Goal: Task Accomplishment & Management: Complete application form

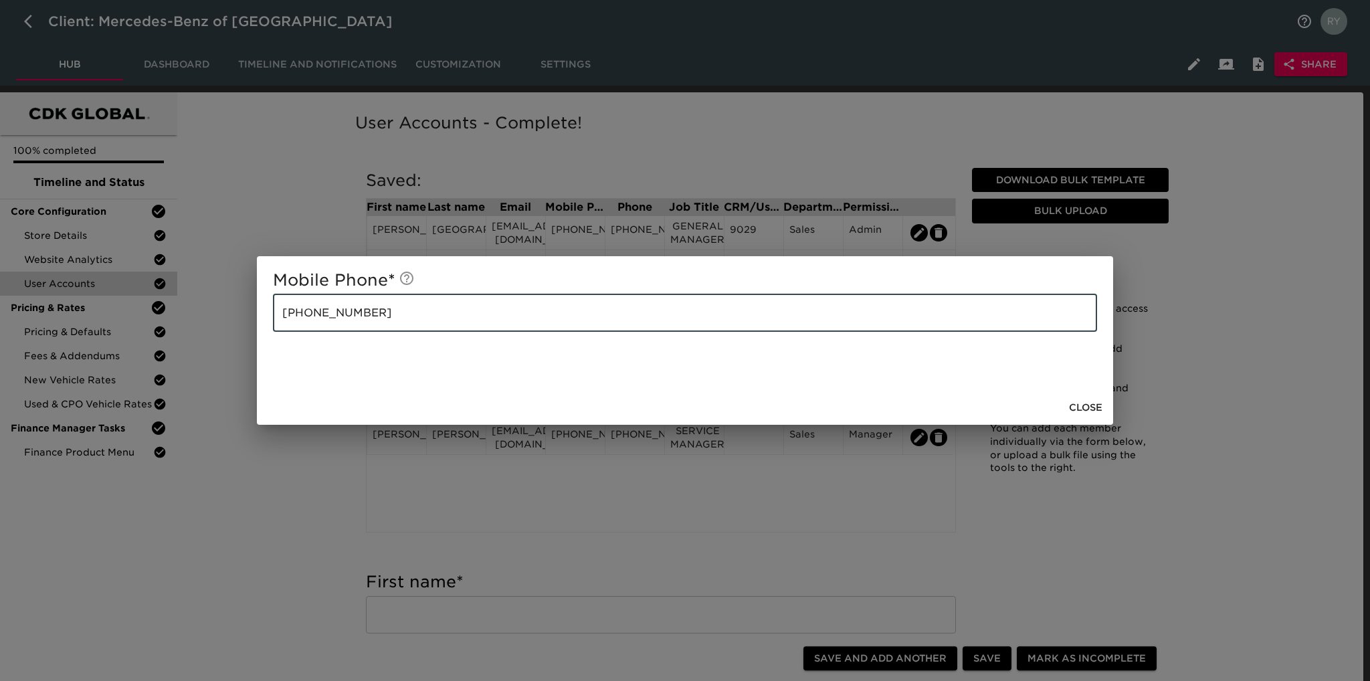
click at [288, 532] on div "Mobile Phone * 609-432-77055 ​ Close" at bounding box center [685, 340] width 1370 height 681
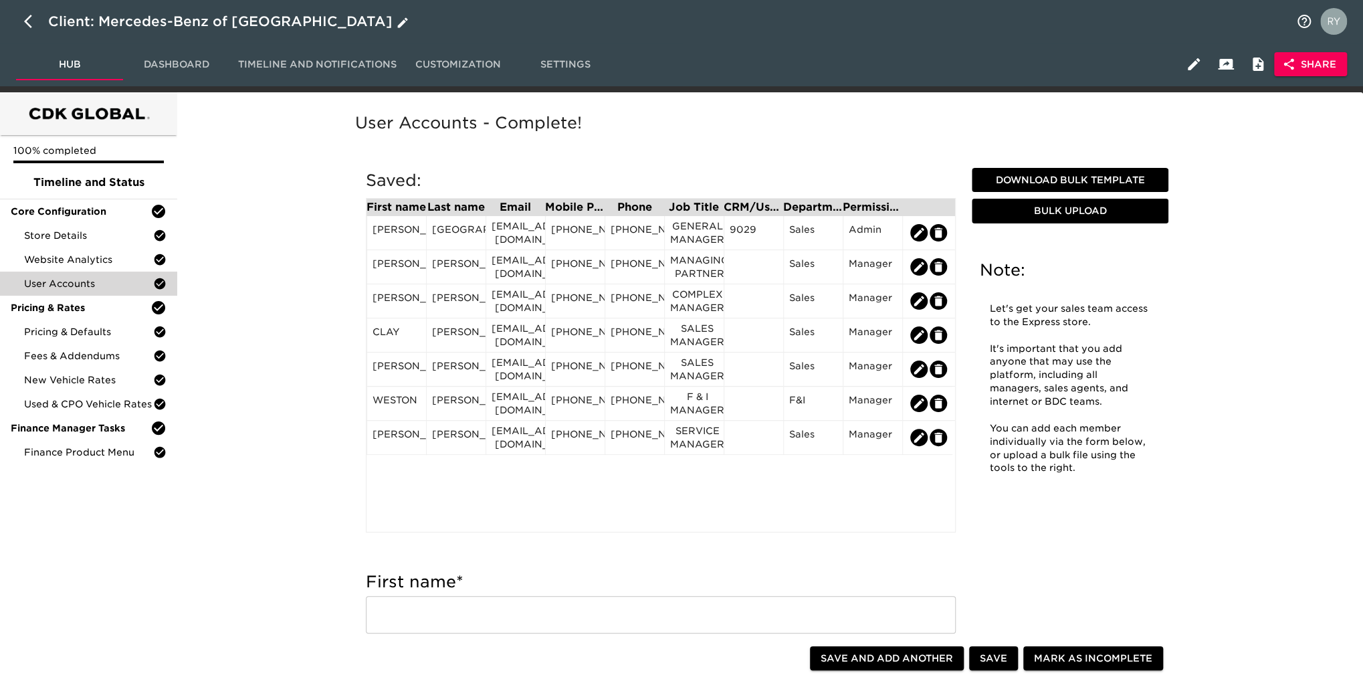
click at [28, 19] on icon "button" at bounding box center [28, 21] width 8 height 13
select select "10"
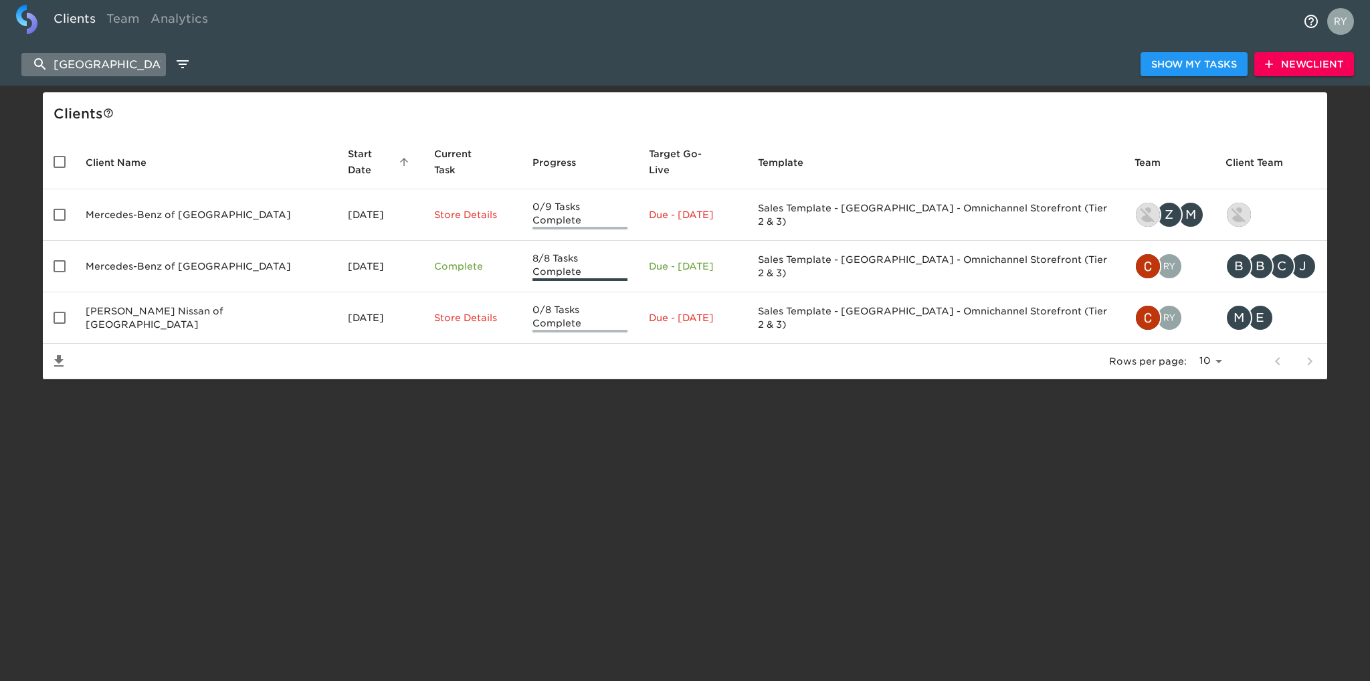
click at [137, 66] on input "huntsville" at bounding box center [93, 64] width 144 height 23
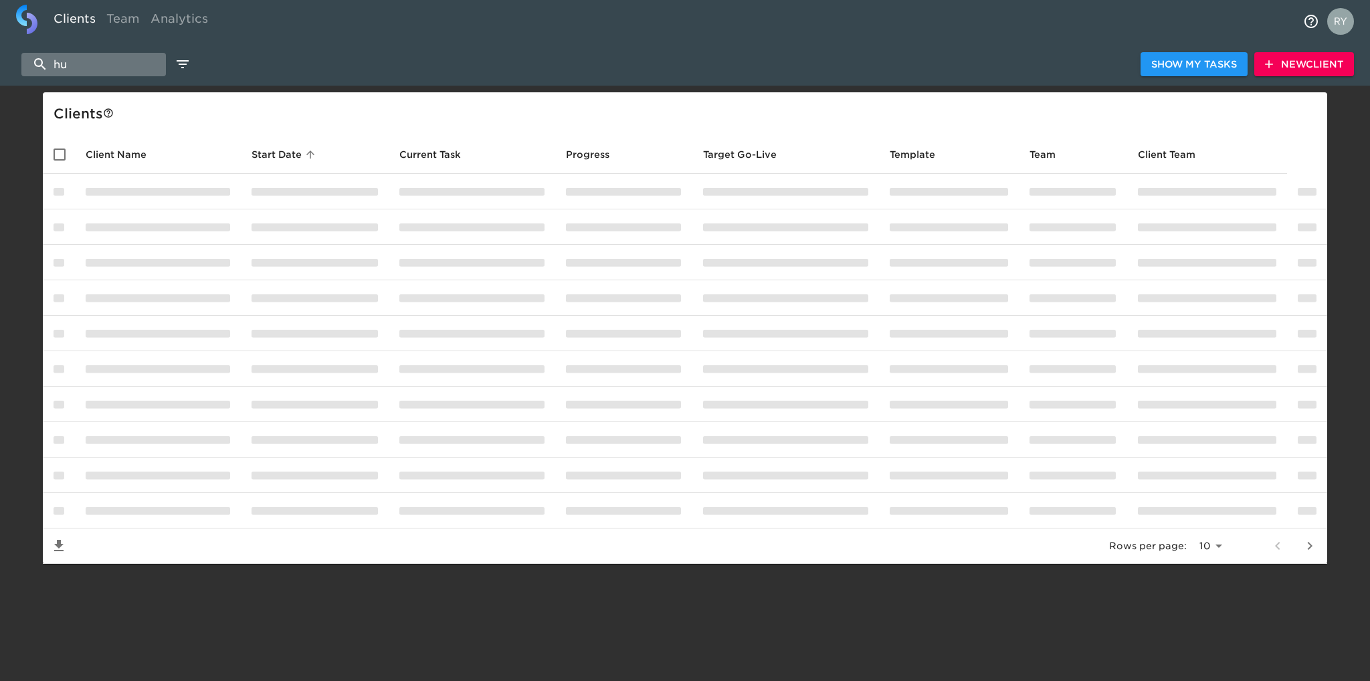
type input "h"
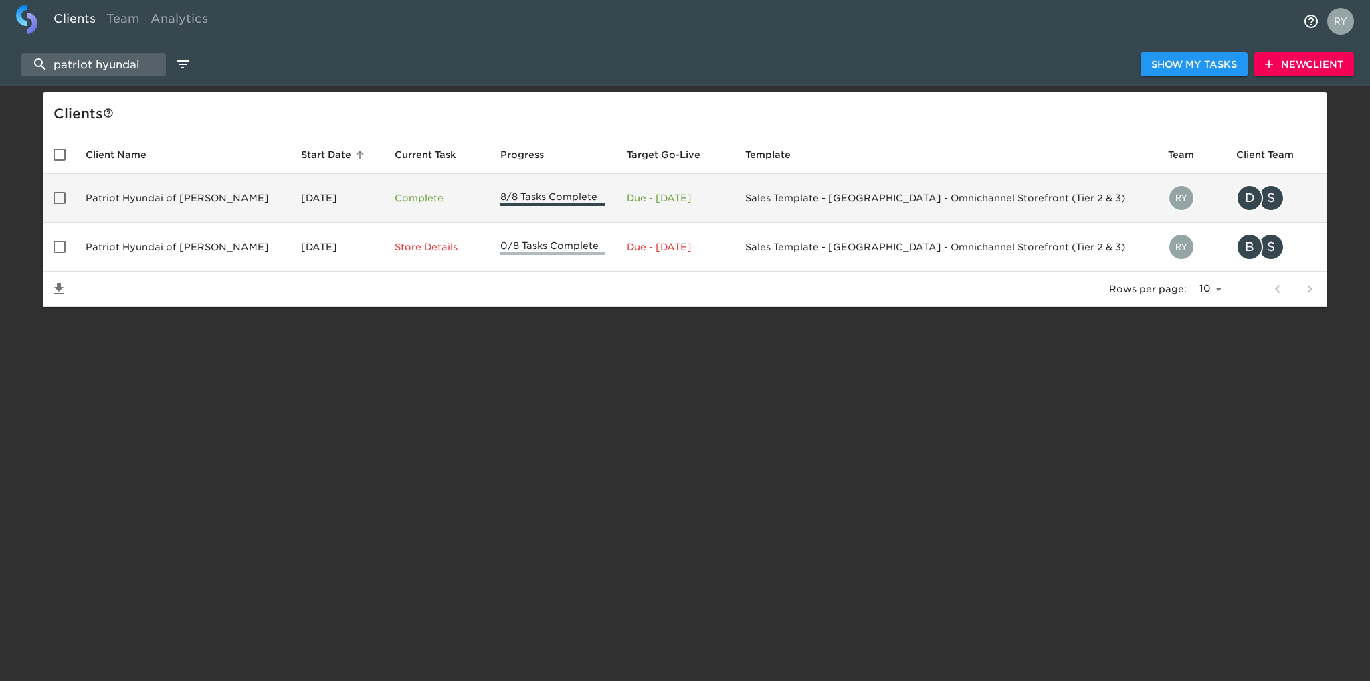
type input "patriot hyundai"
click at [166, 192] on td "Patriot Hyundai of [PERSON_NAME]" at bounding box center [182, 198] width 215 height 49
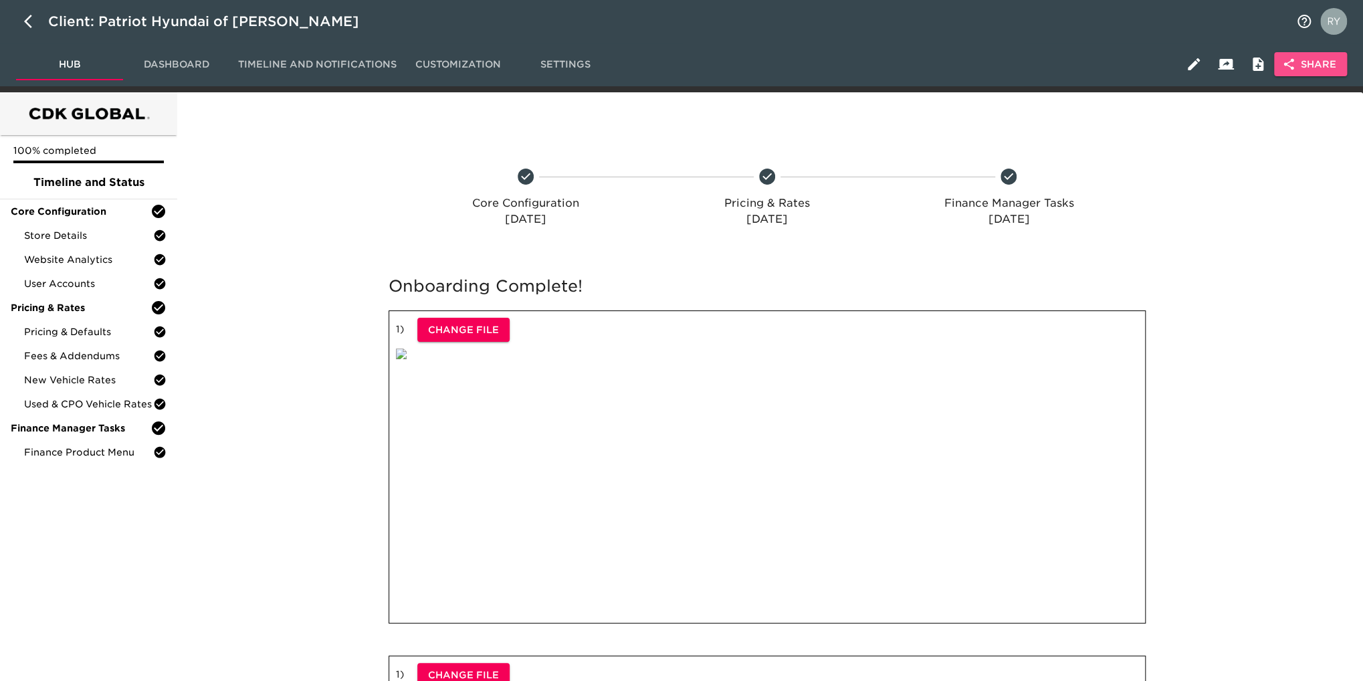
click at [1298, 62] on span "Share" at bounding box center [1311, 64] width 52 height 17
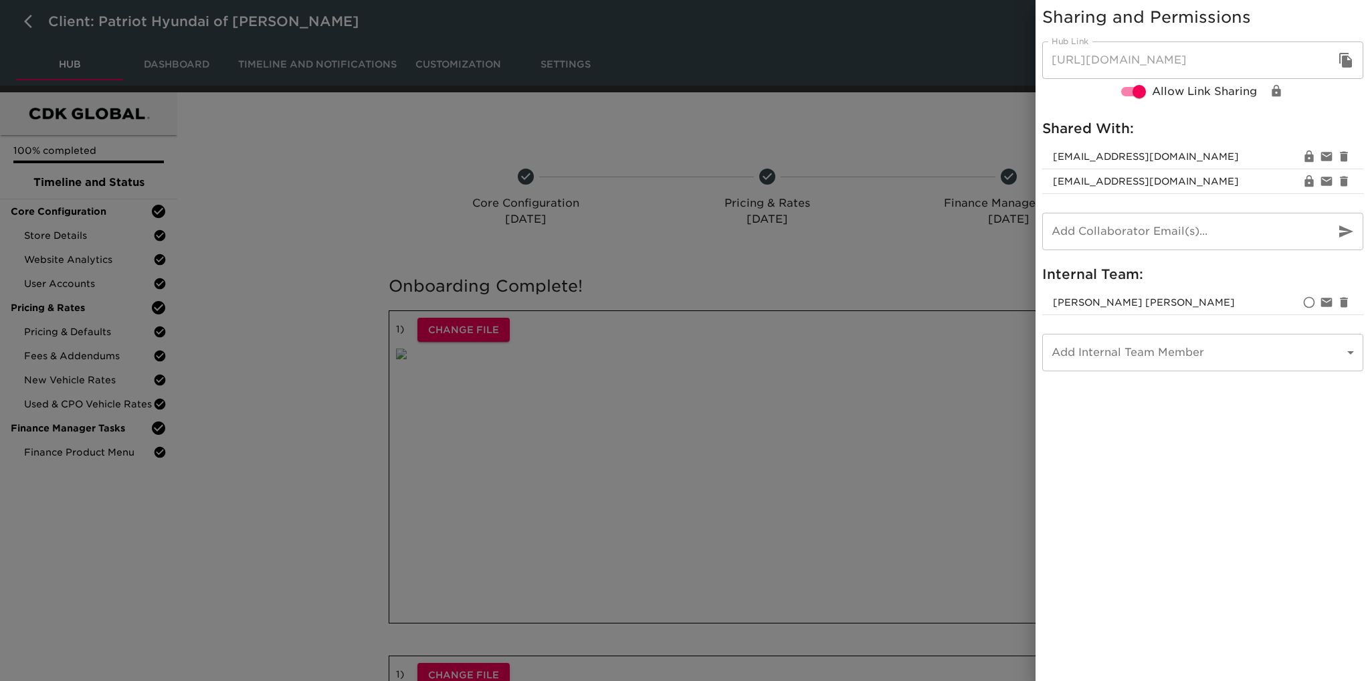
click at [1165, 234] on input "email" at bounding box center [1183, 231] width 282 height 37
paste input "‎[EMAIL_ADDRESS][DOMAIN_NAME]"
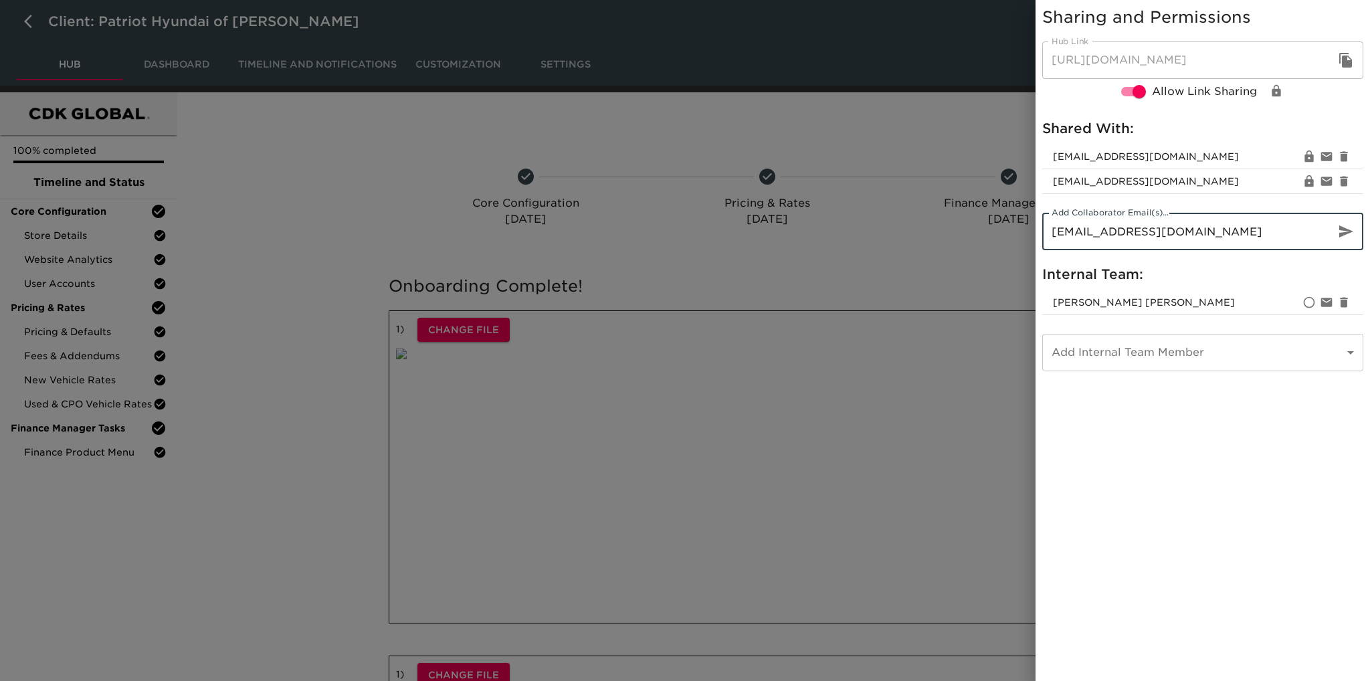
type input "‎[EMAIL_ADDRESS][DOMAIN_NAME]"
click at [1346, 228] on icon "button" at bounding box center [1346, 231] width 14 height 12
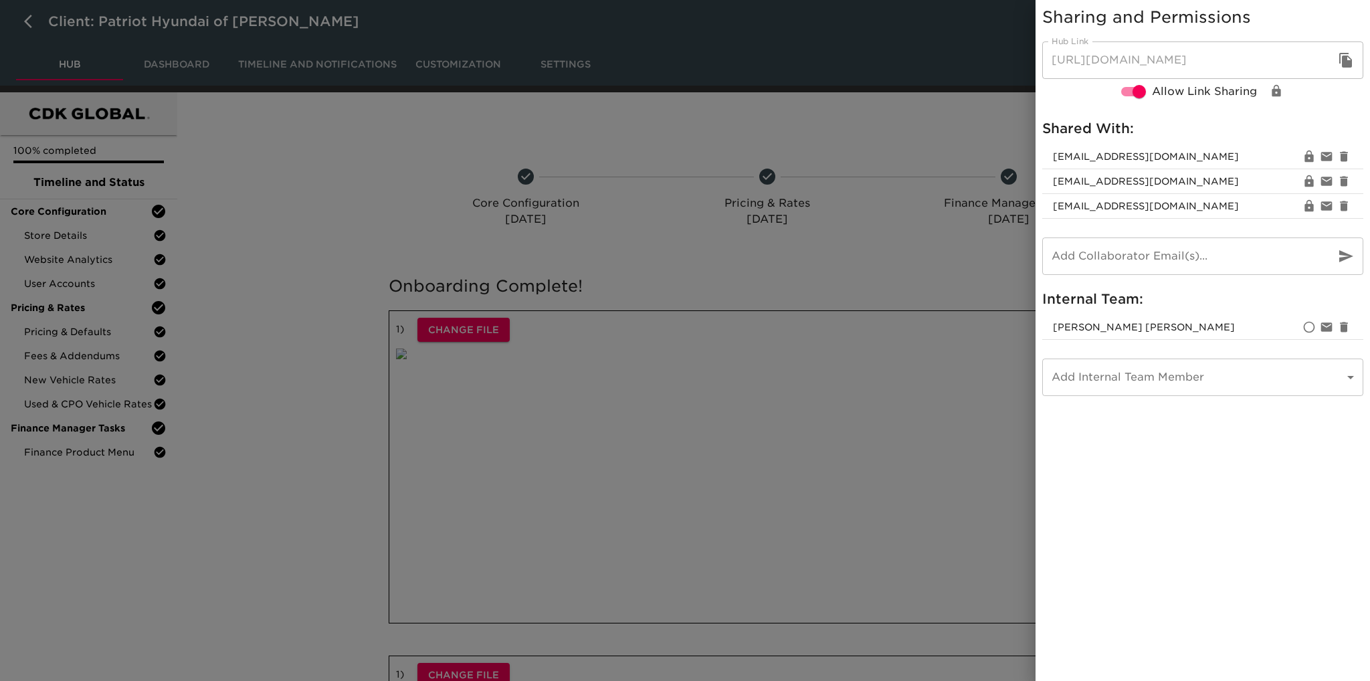
click at [872, 115] on div at bounding box center [685, 340] width 1370 height 681
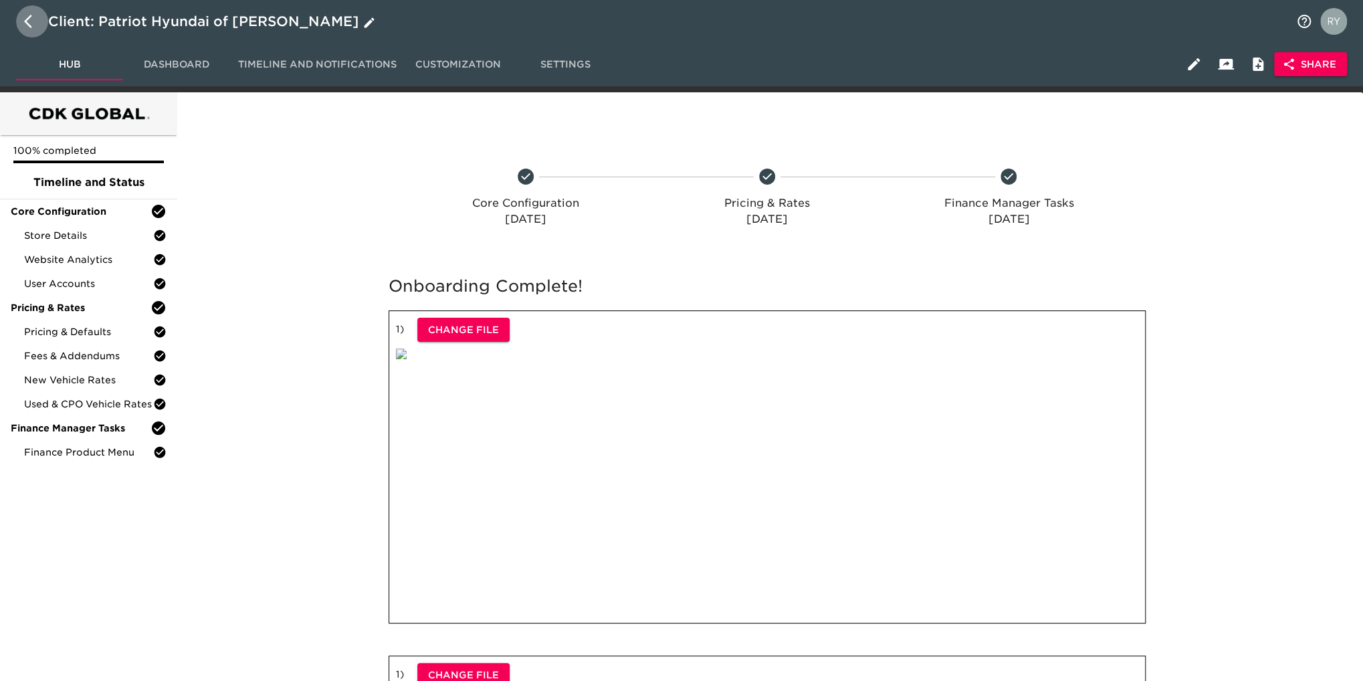
click at [26, 21] on icon "button" at bounding box center [28, 21] width 8 height 13
select select "10"
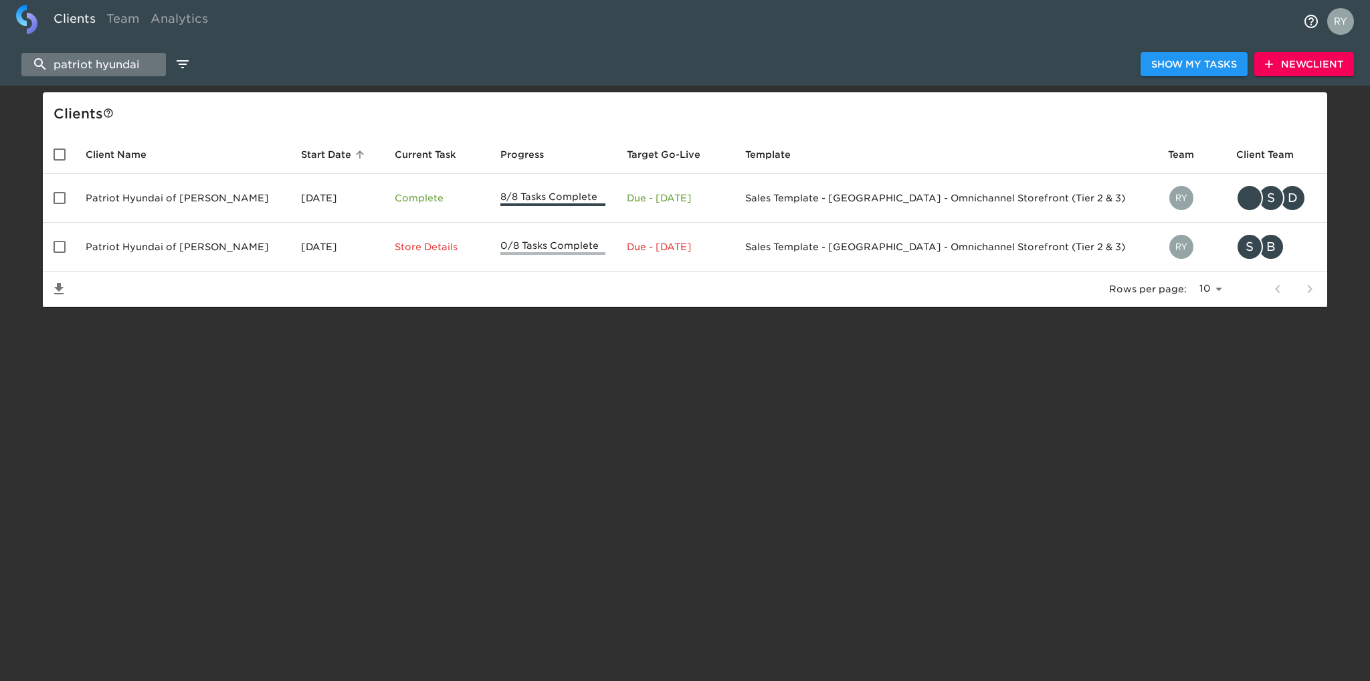
click at [150, 62] on input "patriot hyundai" at bounding box center [93, 64] width 144 height 23
type input "p"
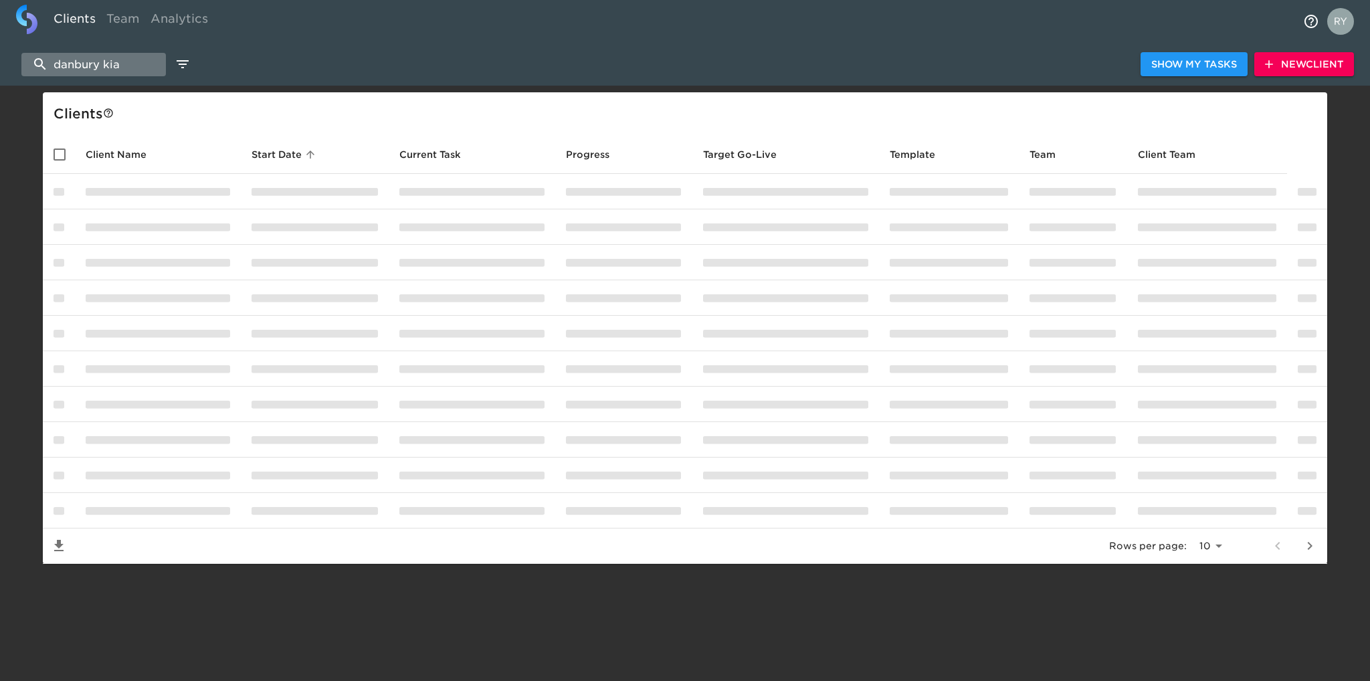
type input "danbury kia"
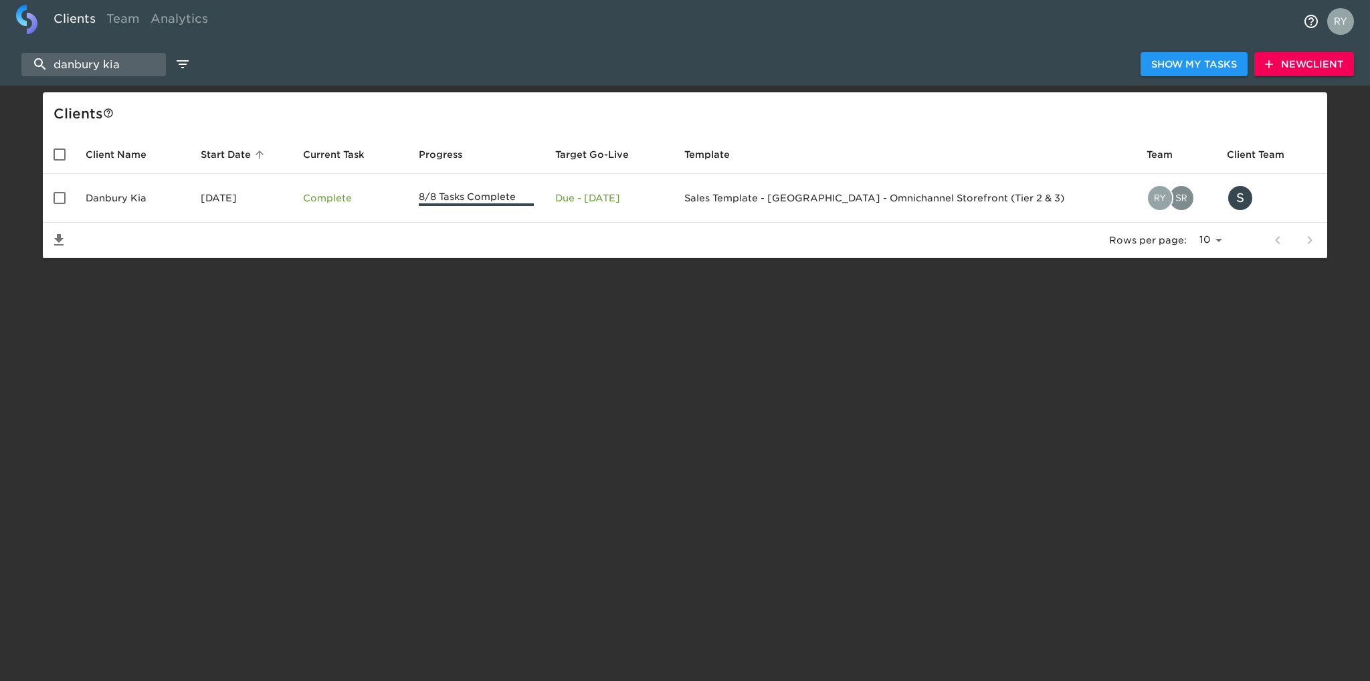
click at [98, 197] on td "Danbury Kia" at bounding box center [132, 198] width 115 height 49
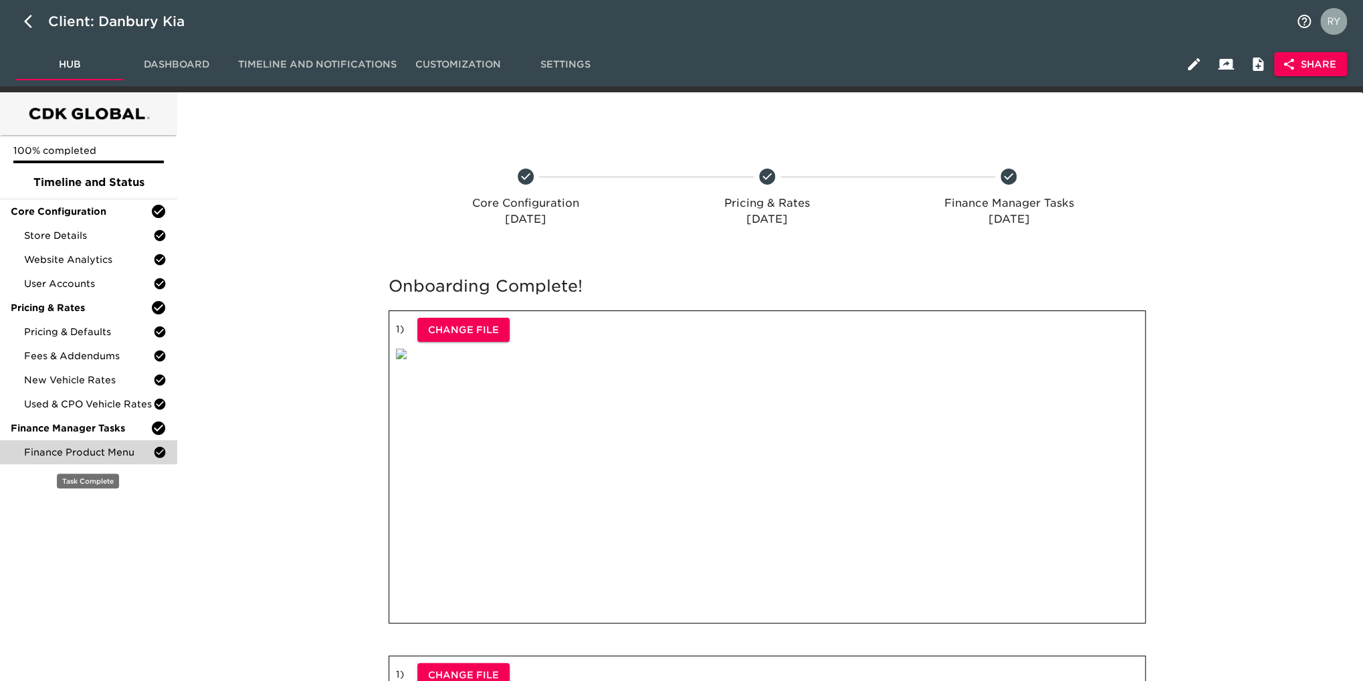
click at [109, 451] on span "Finance Product Menu" at bounding box center [88, 452] width 129 height 13
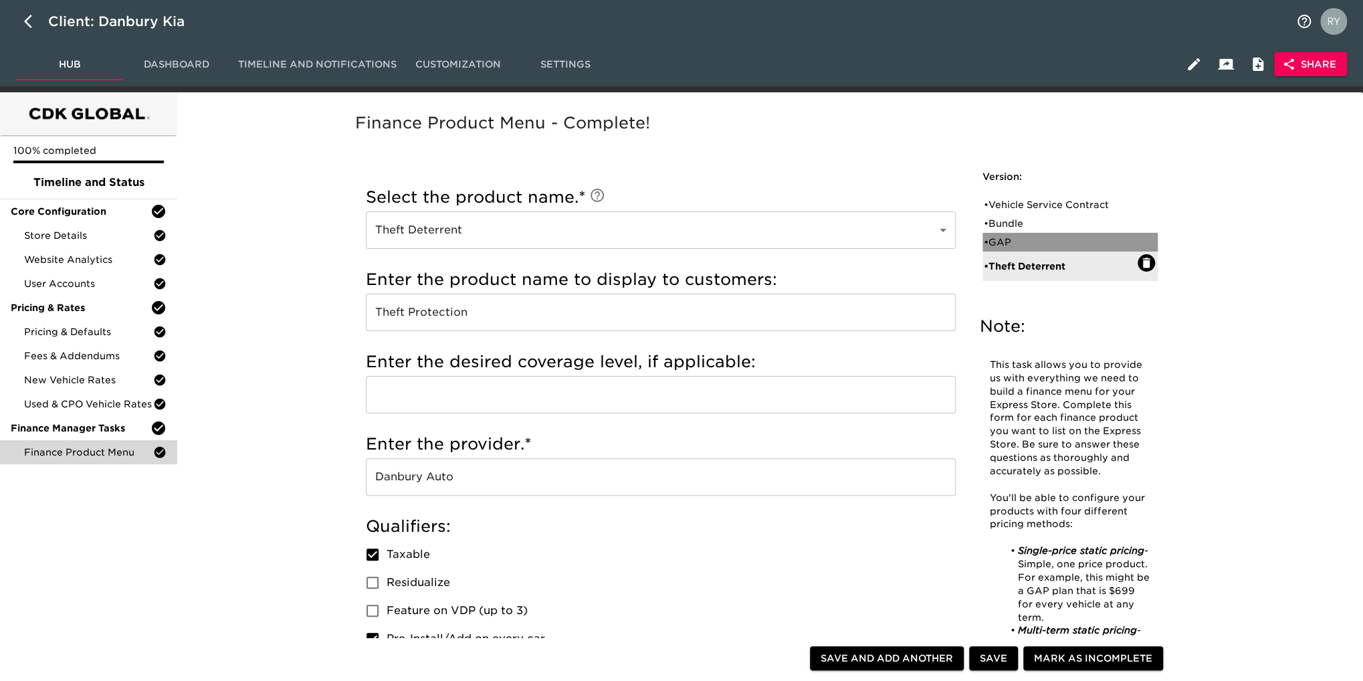
click at [1009, 241] on div "• GAP" at bounding box center [1061, 241] width 154 height 13
type input "GAP"
type input "Guaranteed Auto Protection"
type input "Zurich"
checkbox input "false"
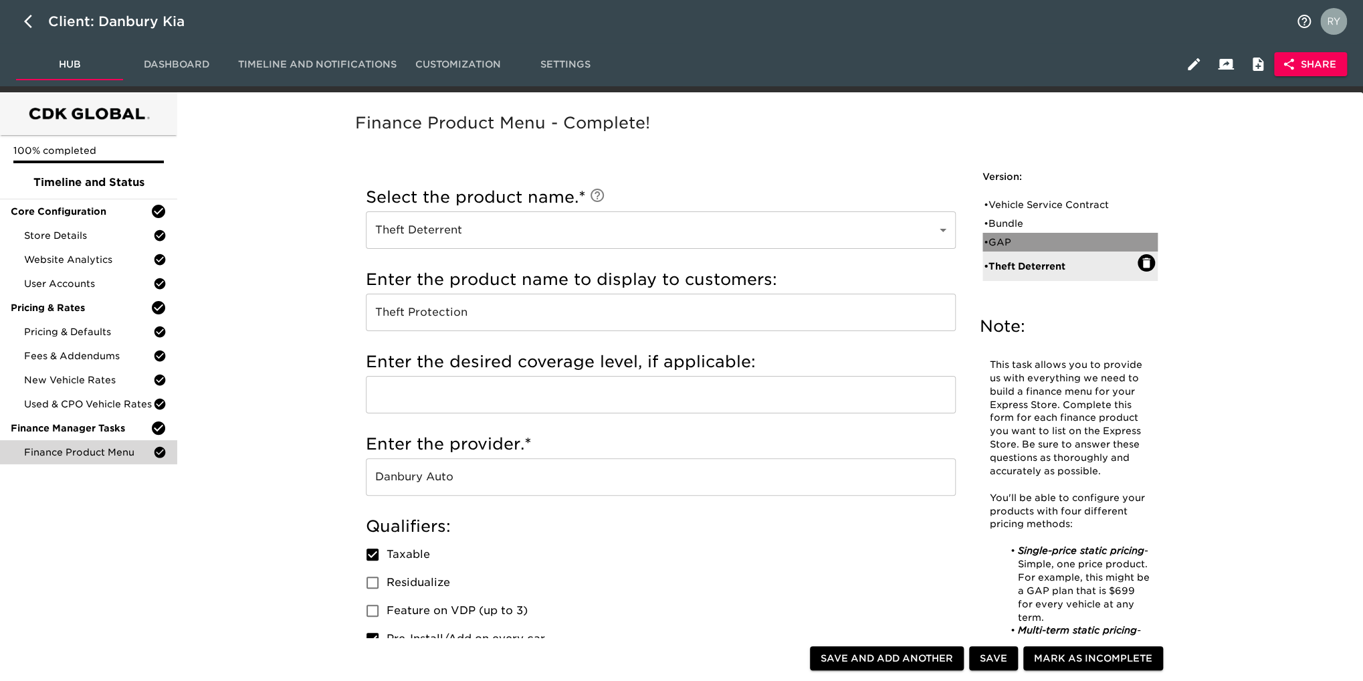
checkbox input "false"
radio input "true"
type input "1495"
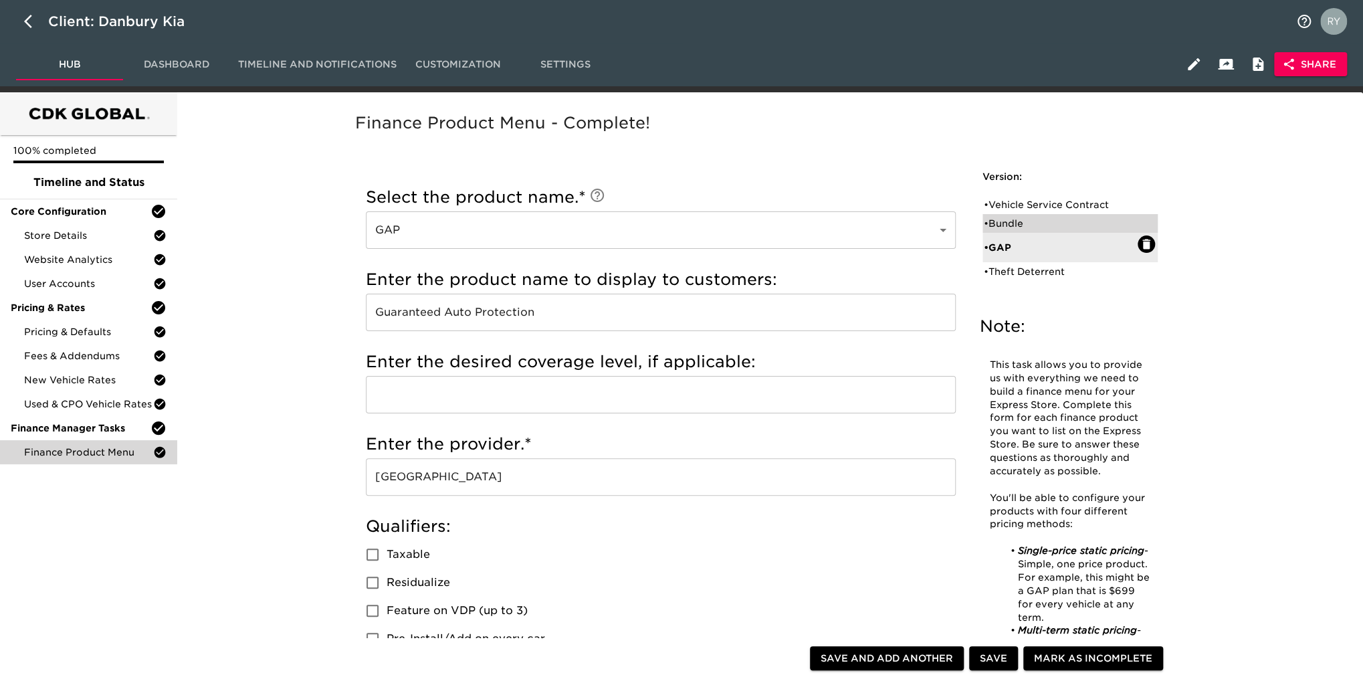
click at [1009, 225] on div "• Bundle" at bounding box center [1061, 223] width 154 height 13
type input "Bundle"
type input "Total Care"
type input "Smart Auto Care"
checkbox input "true"
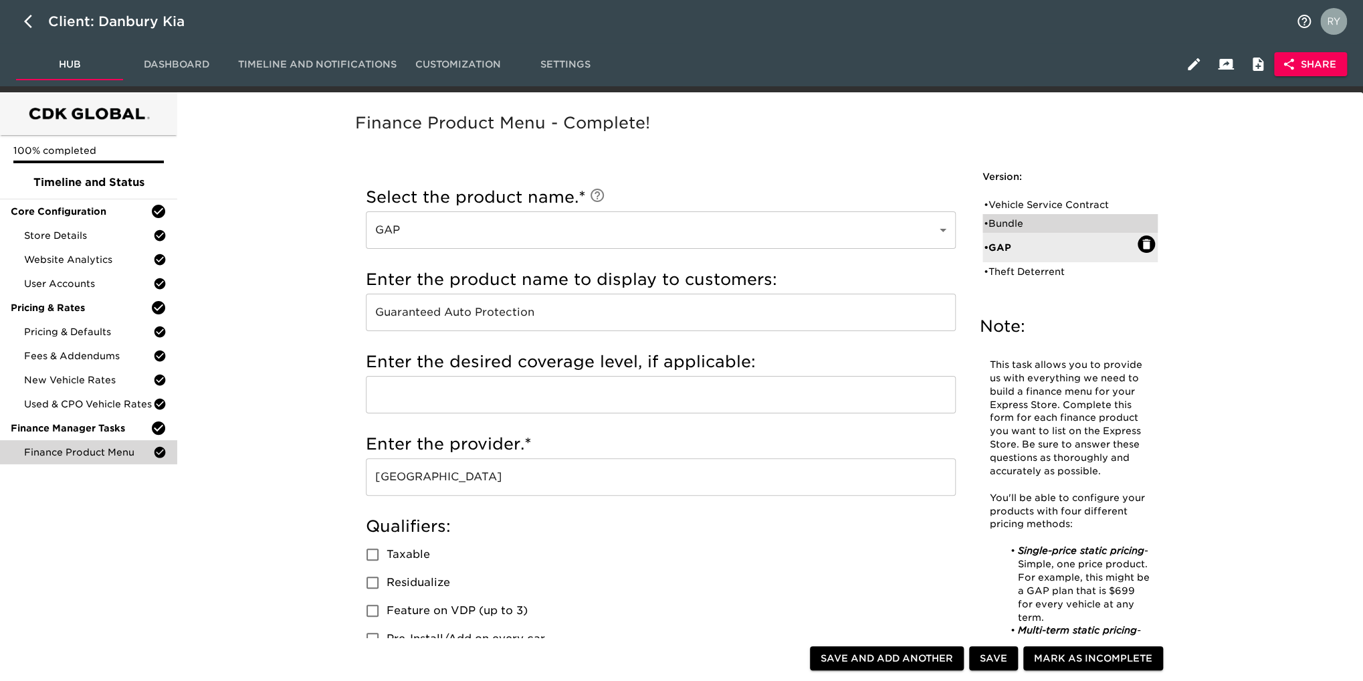
radio input "true"
type input "1695"
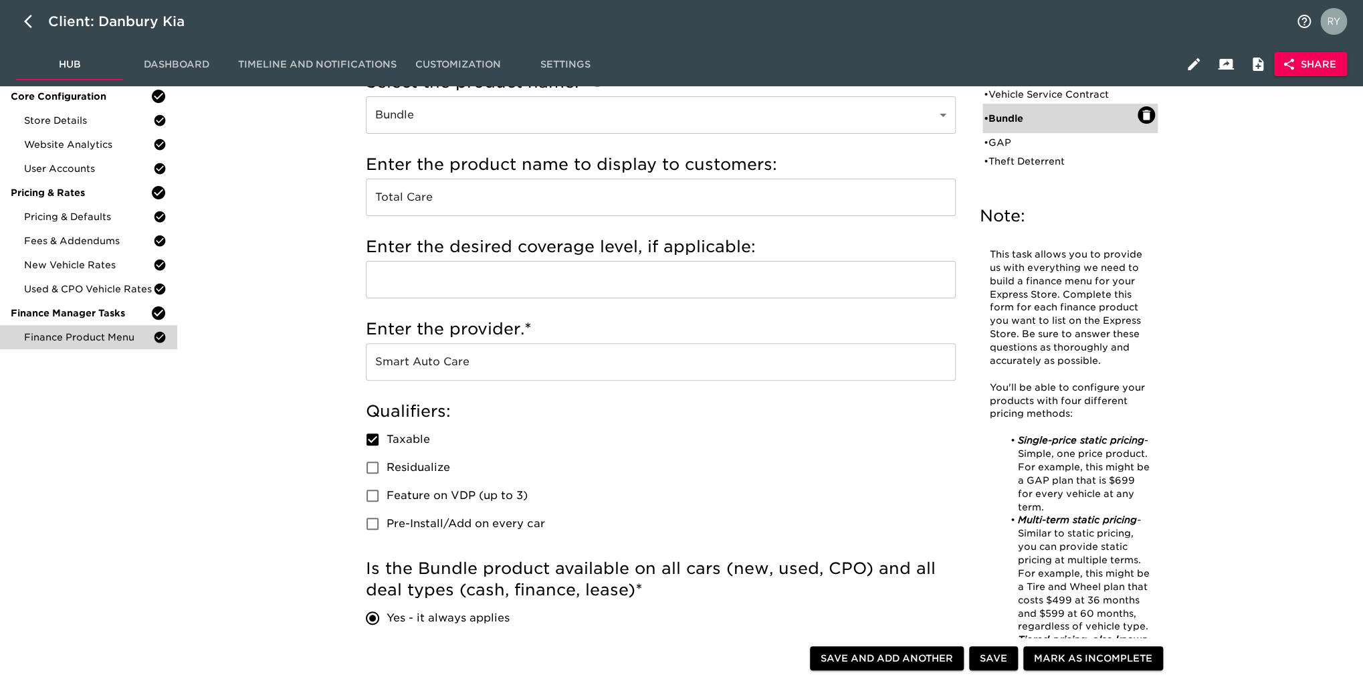
scroll to position [67, 0]
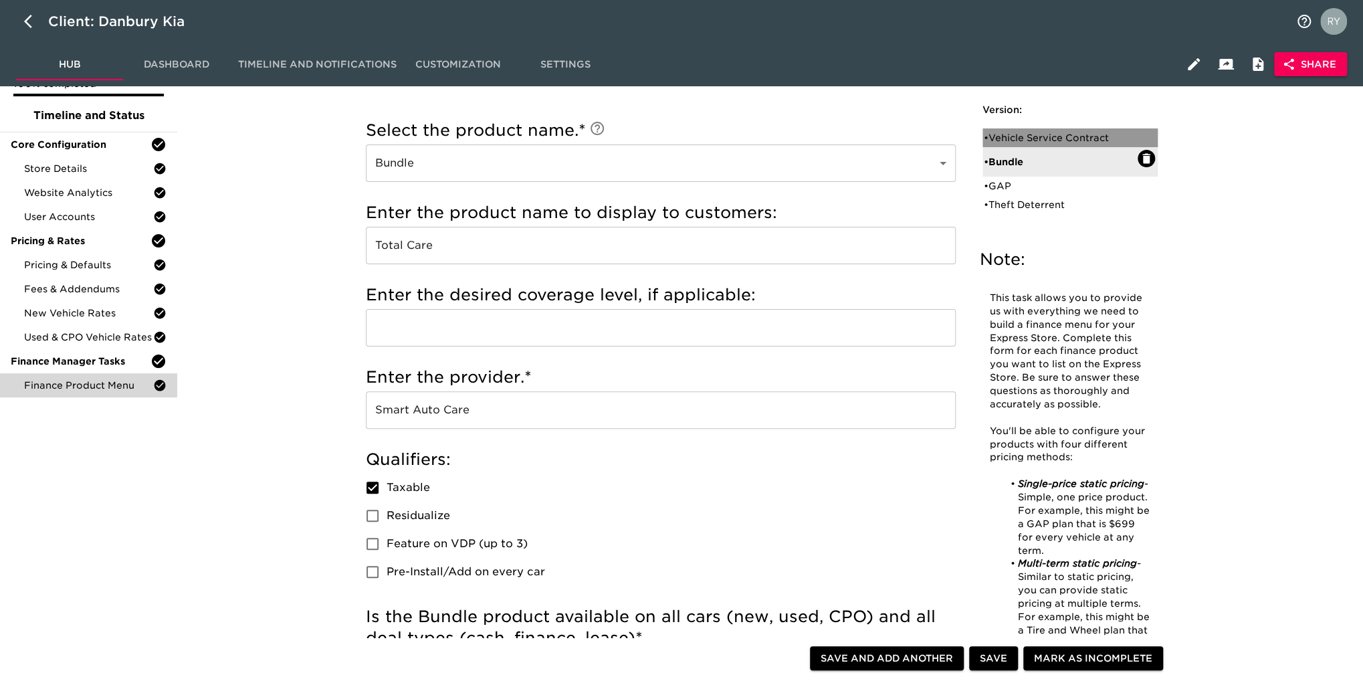
click at [1072, 138] on div "• Vehicle Service Contract" at bounding box center [1061, 137] width 154 height 13
type input "Vehicle Service Contract"
type input "Warranty Wrap"
type input "Zurich"
checkbox input "true"
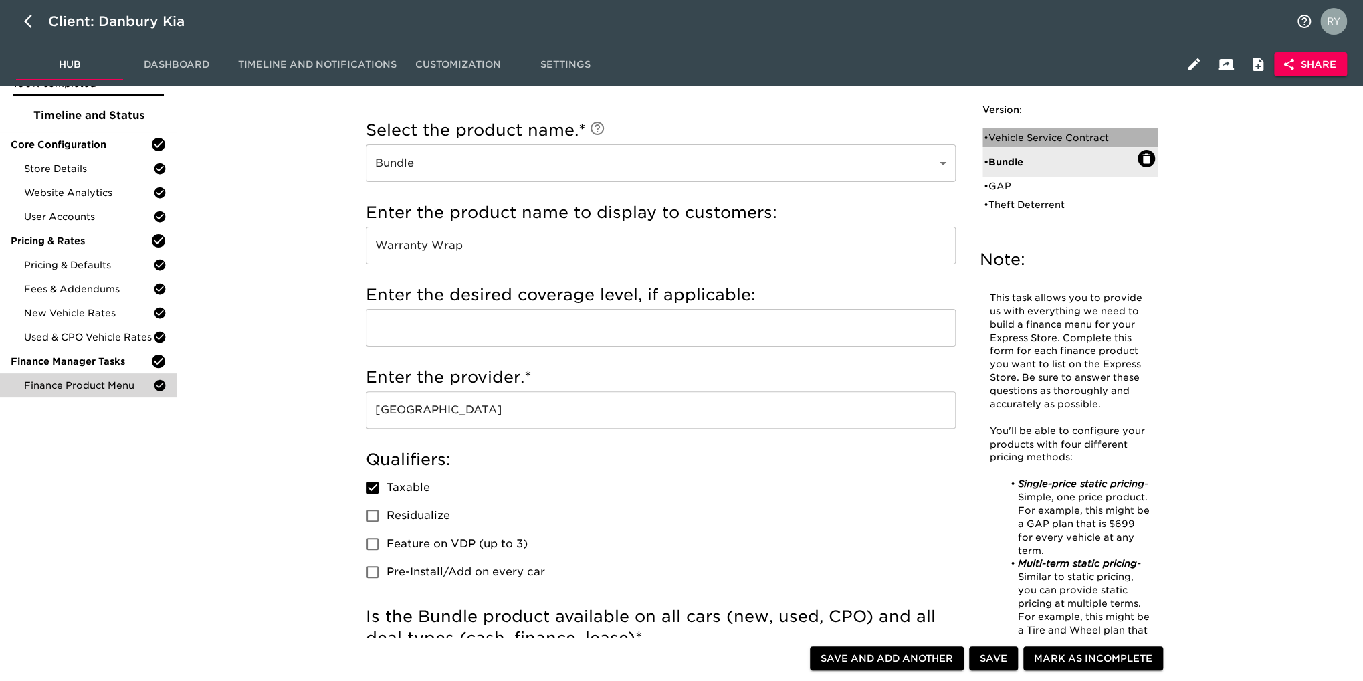
radio input "true"
radio input "false"
radio input "true"
type input "BPAA6LD"
radio input "true"
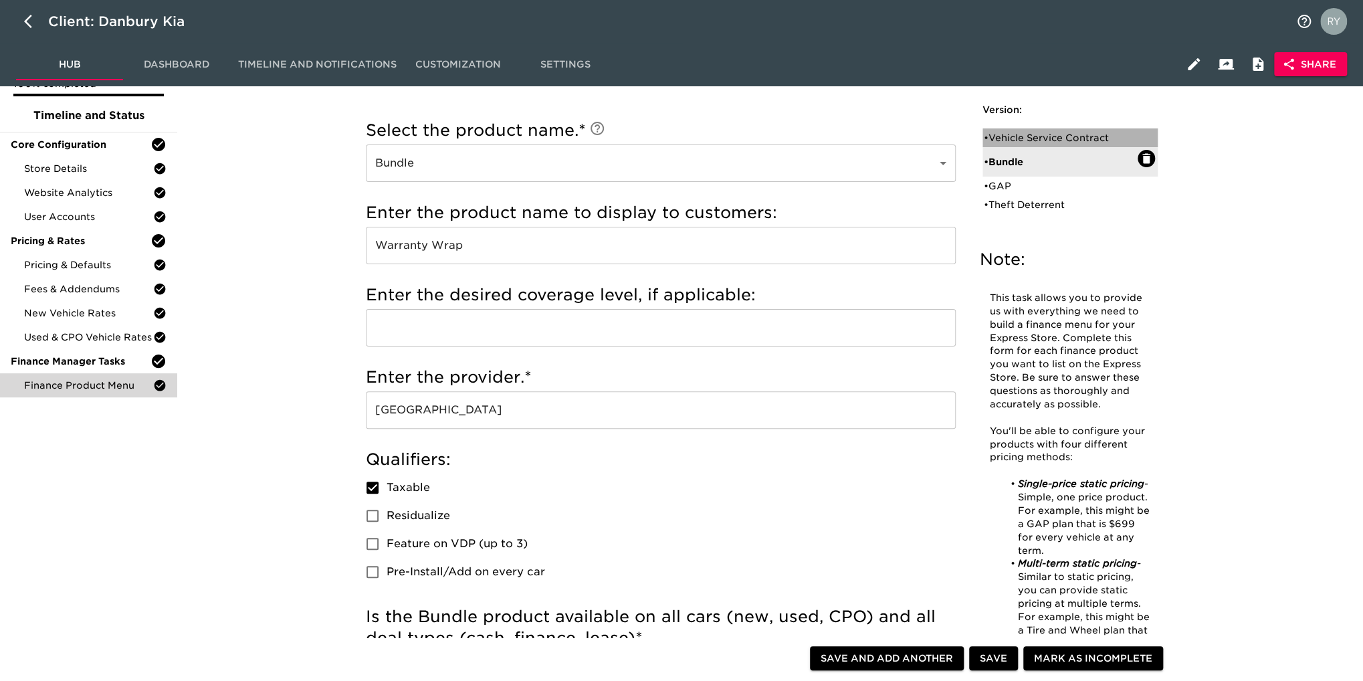
type input "+1000"
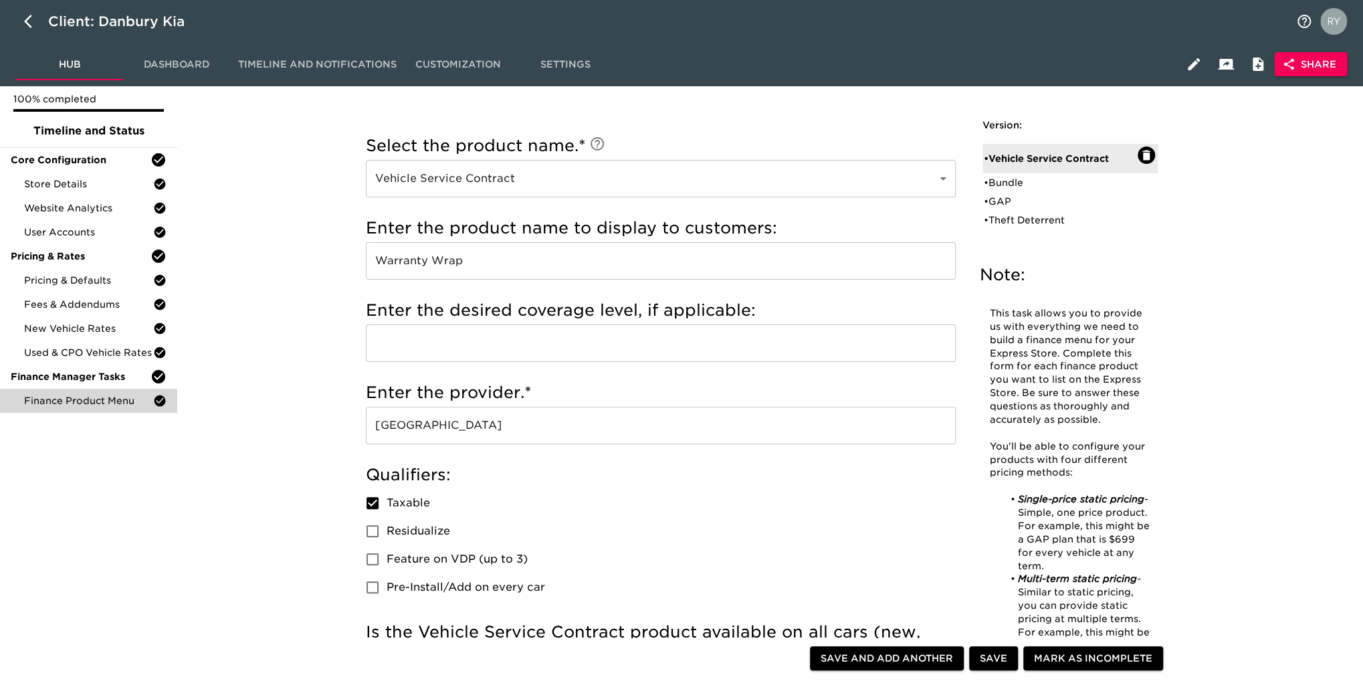
scroll to position [0, 0]
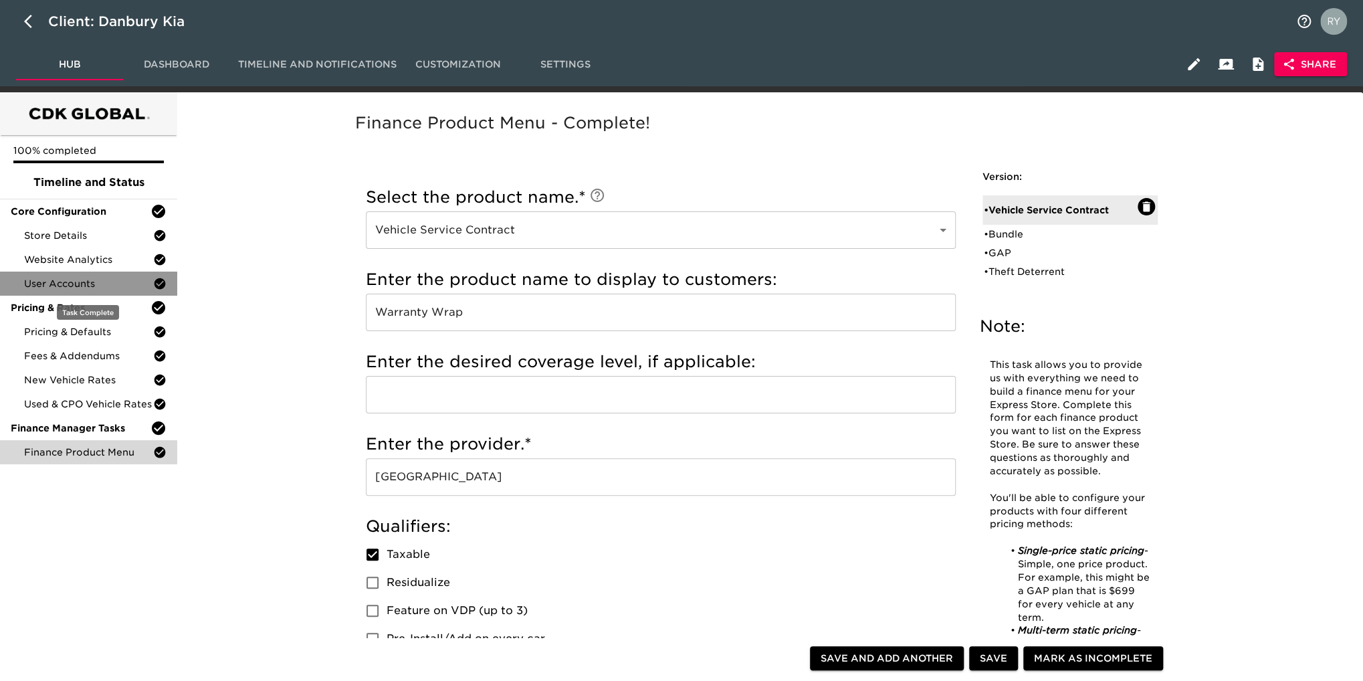
click at [50, 283] on span "User Accounts" at bounding box center [88, 283] width 129 height 13
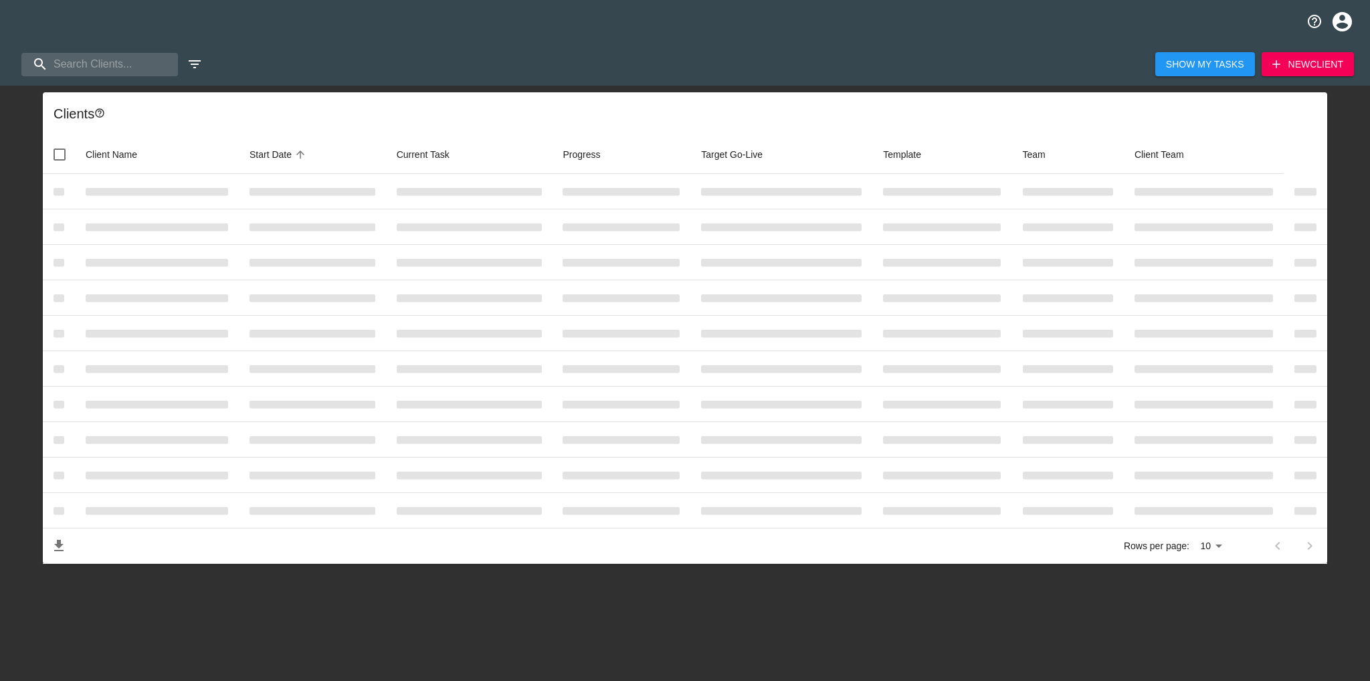
select select "10"
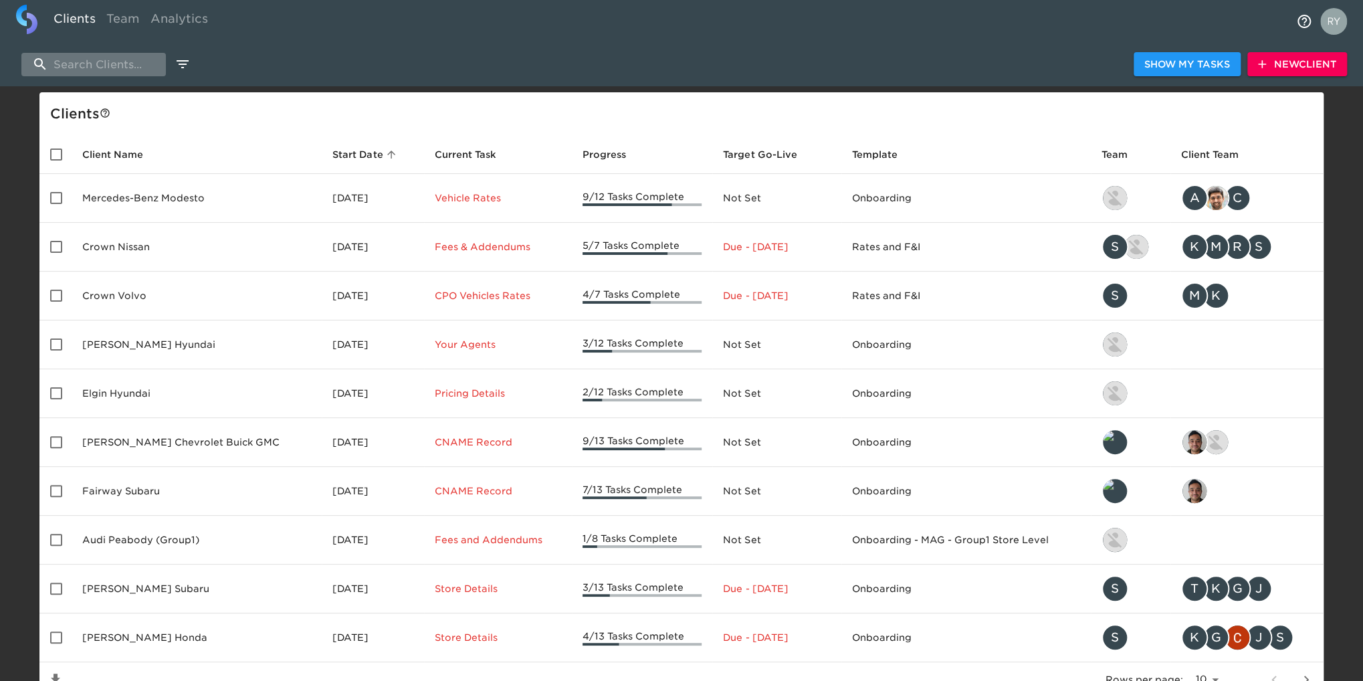
click at [67, 62] on input "search" at bounding box center [93, 64] width 144 height 23
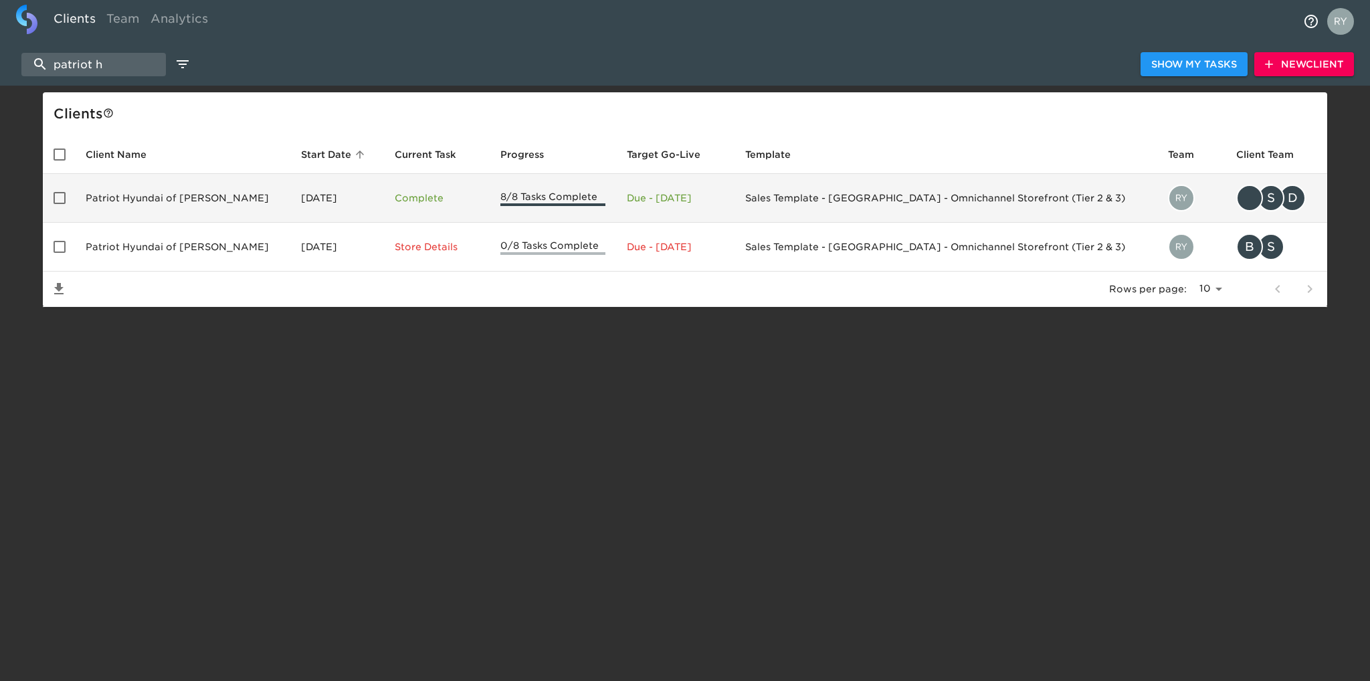
type input "patriot h"
click at [142, 205] on td "Patriot Hyundai of [PERSON_NAME]" at bounding box center [182, 198] width 215 height 49
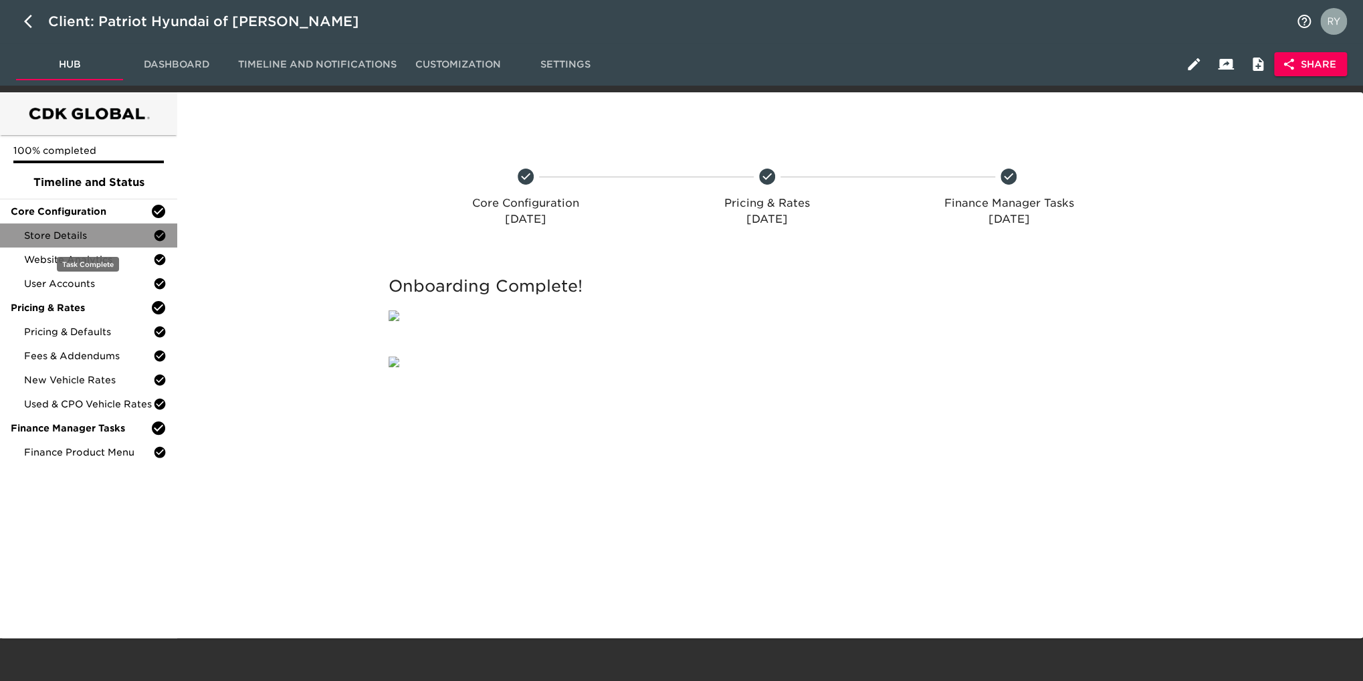
click at [87, 233] on span "Store Details" at bounding box center [88, 235] width 129 height 13
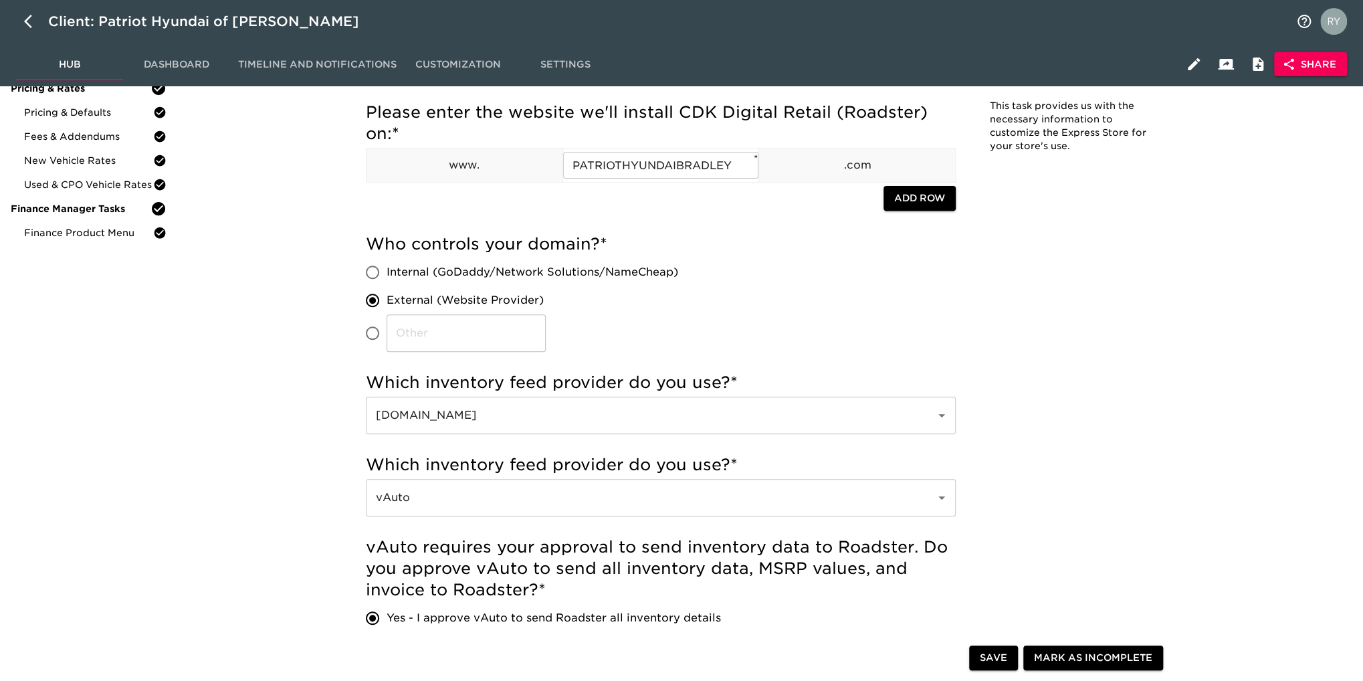
scroll to position [67, 0]
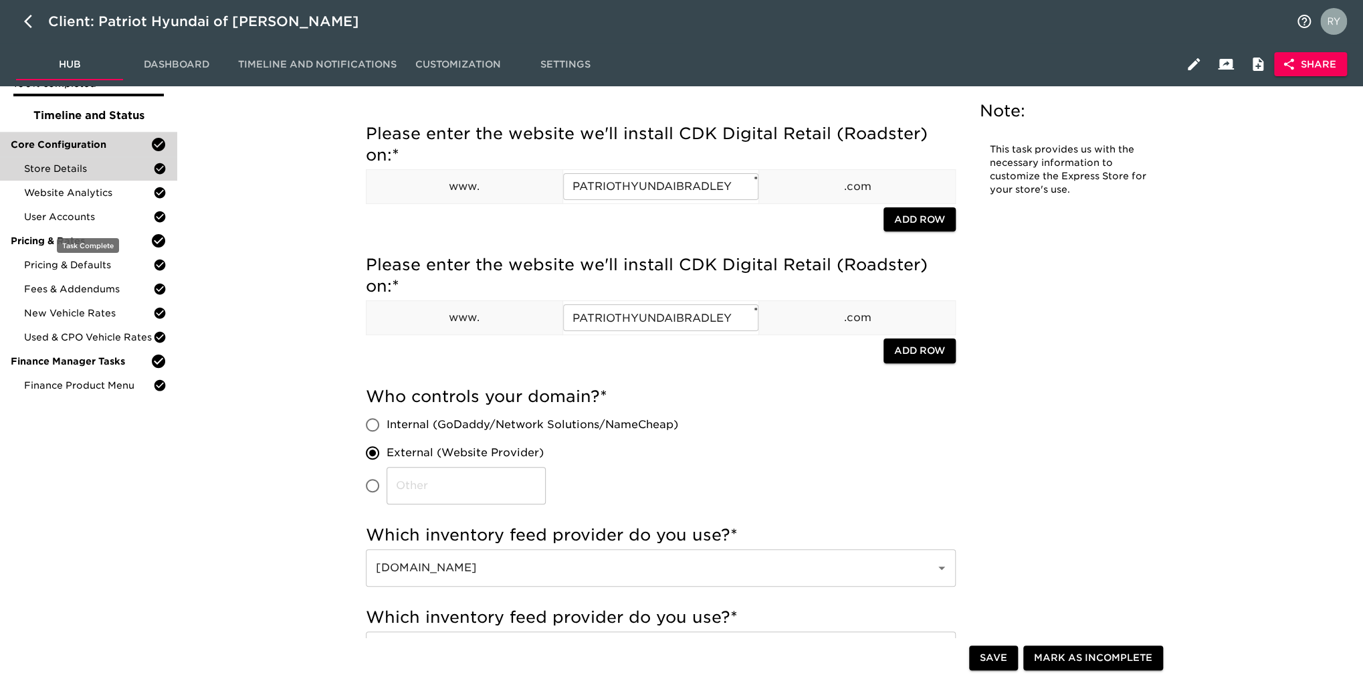
click at [55, 219] on span "User Accounts" at bounding box center [88, 216] width 129 height 13
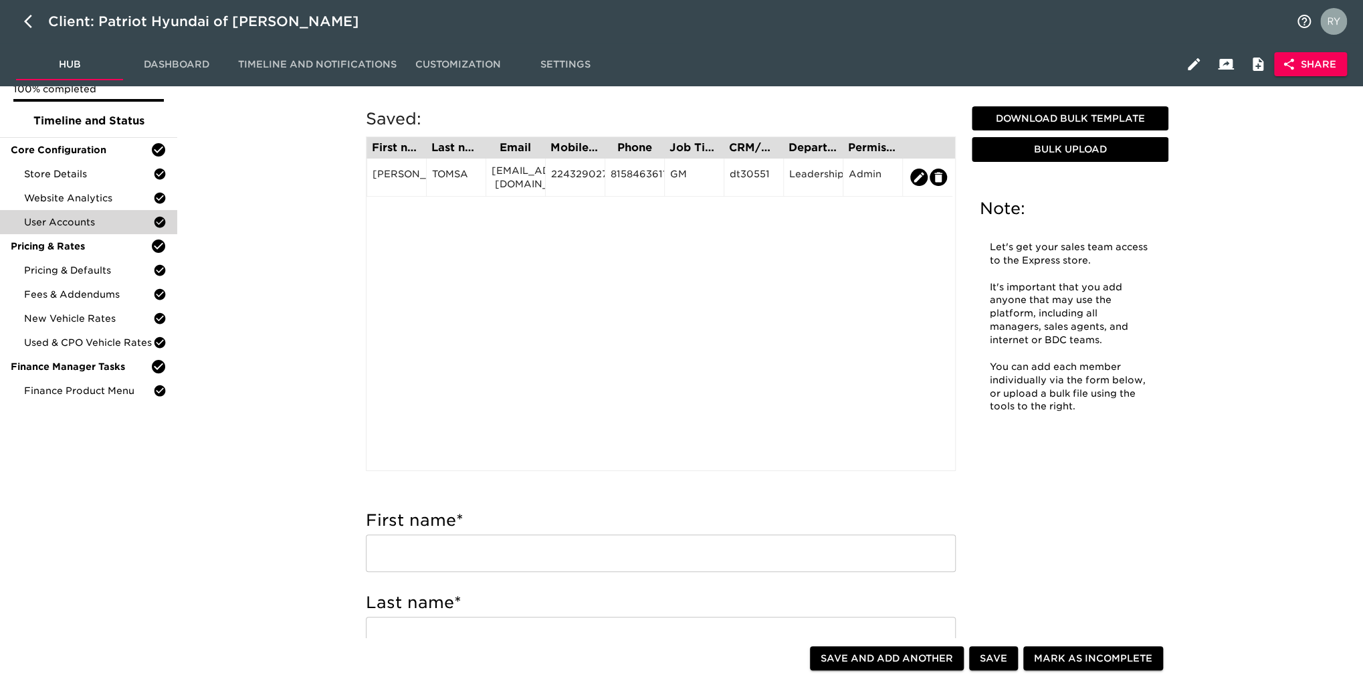
scroll to position [134, 0]
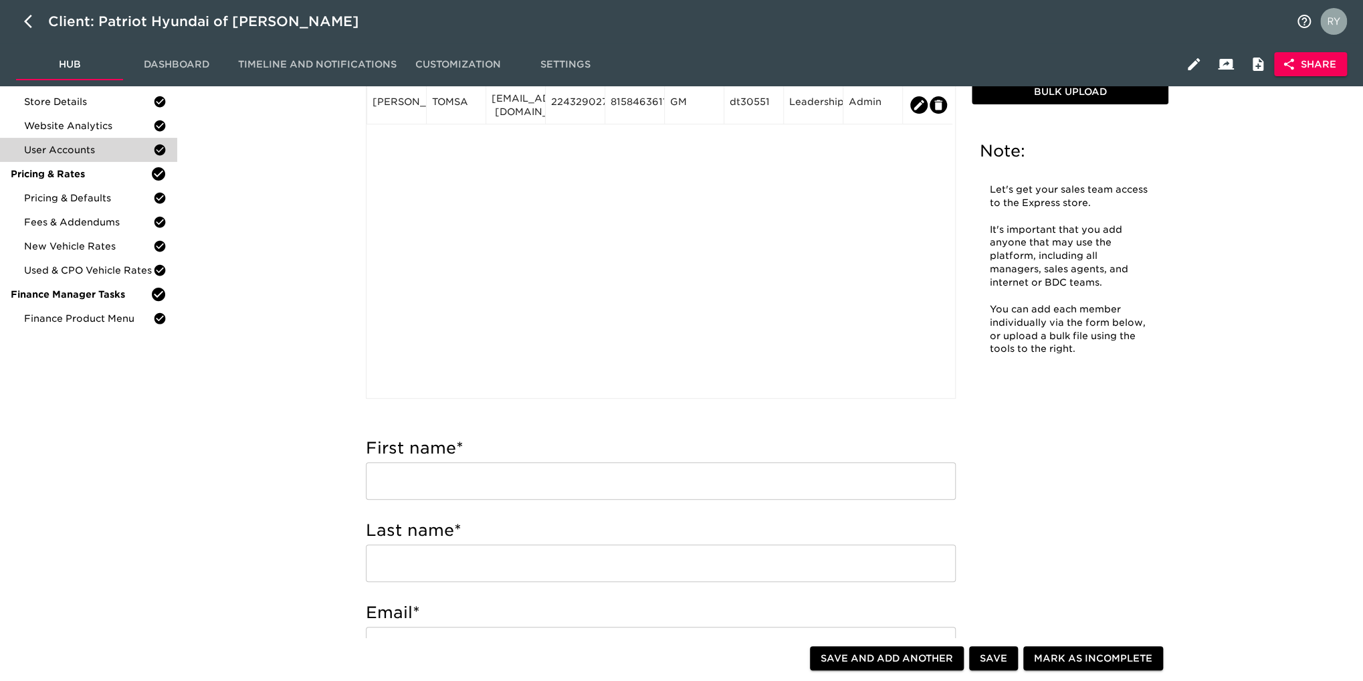
click at [479, 477] on input "text" at bounding box center [661, 480] width 590 height 37
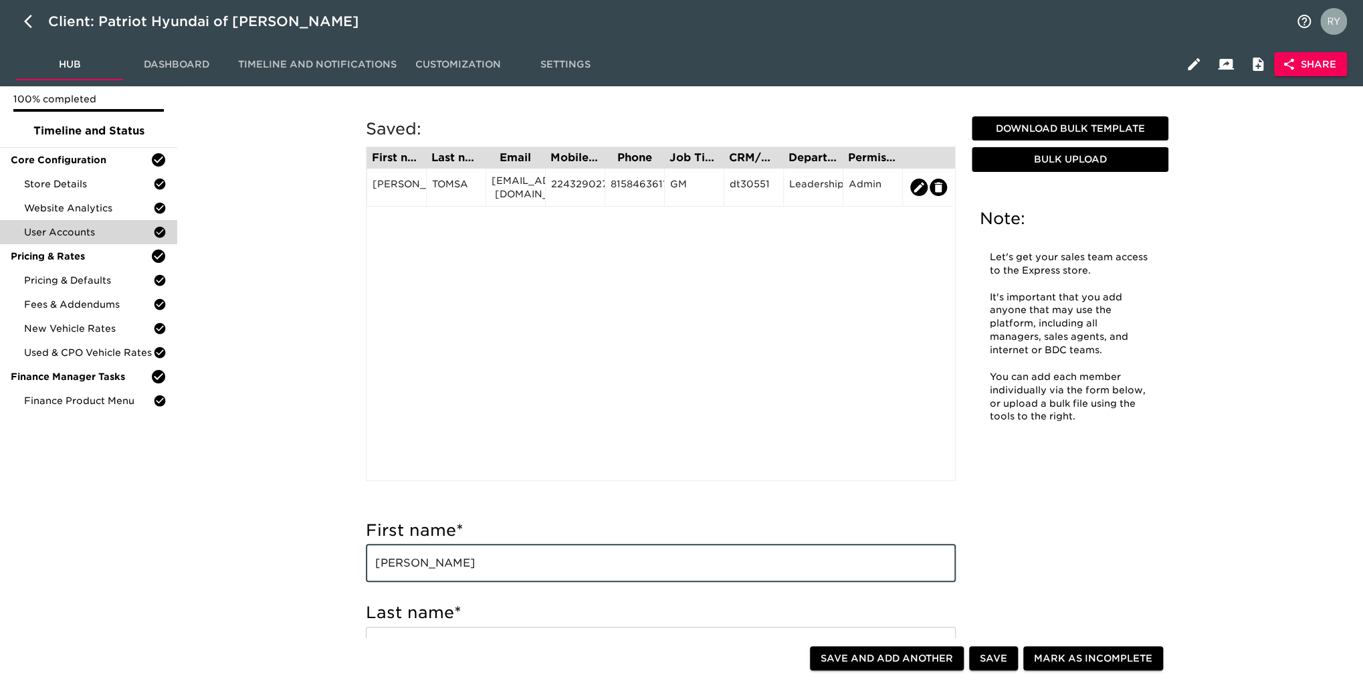
scroll to position [0, 0]
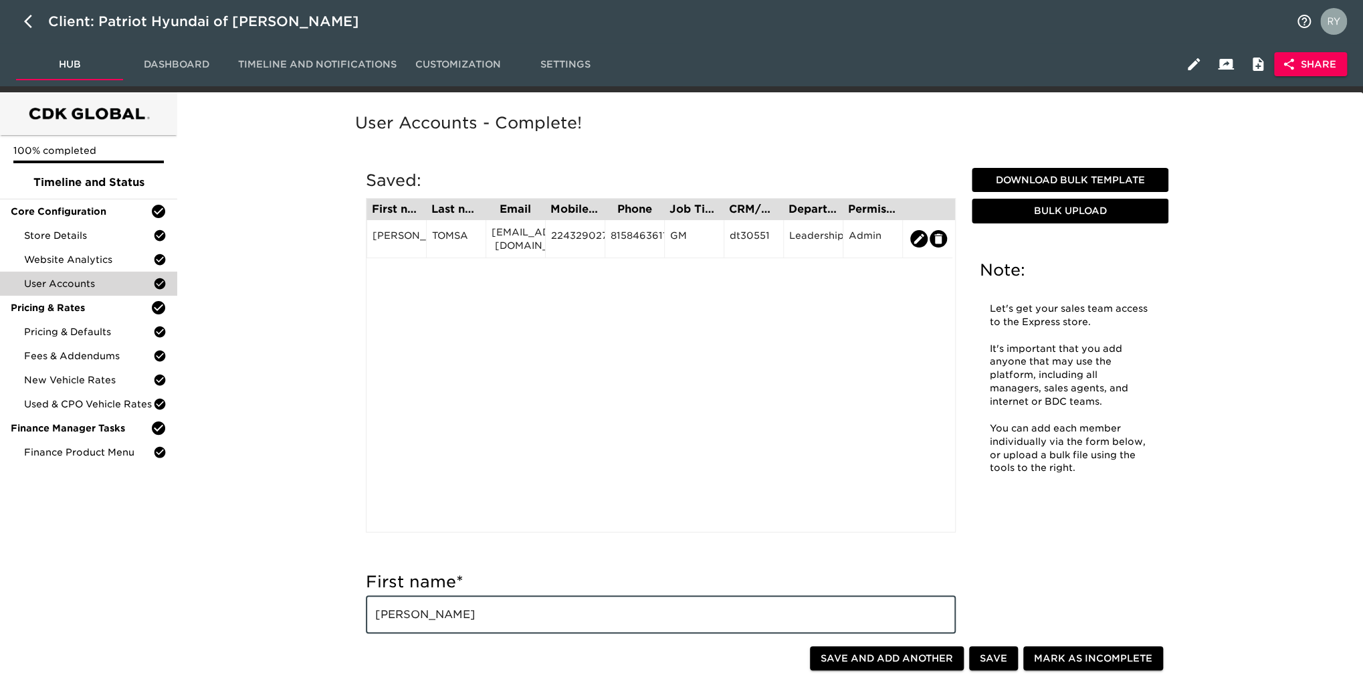
type input "[PERSON_NAME]"
click at [1316, 72] on span "Share" at bounding box center [1311, 64] width 52 height 17
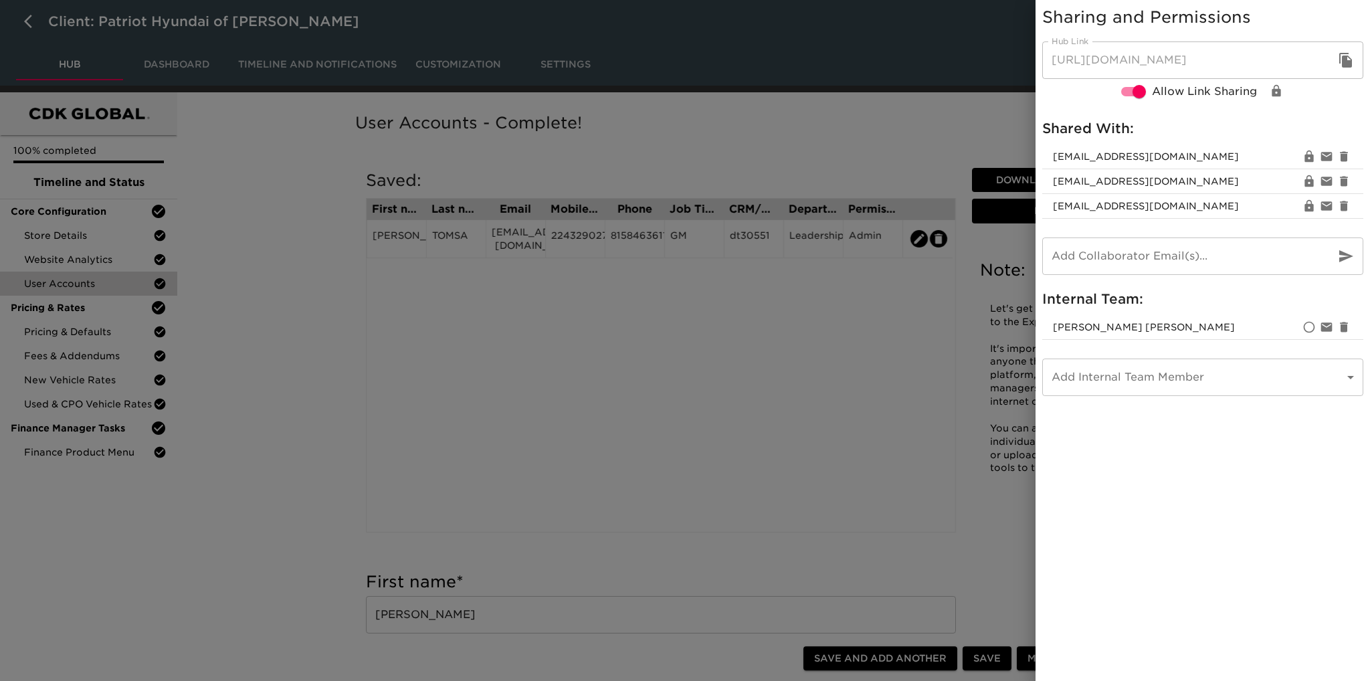
click at [821, 306] on div at bounding box center [685, 340] width 1370 height 681
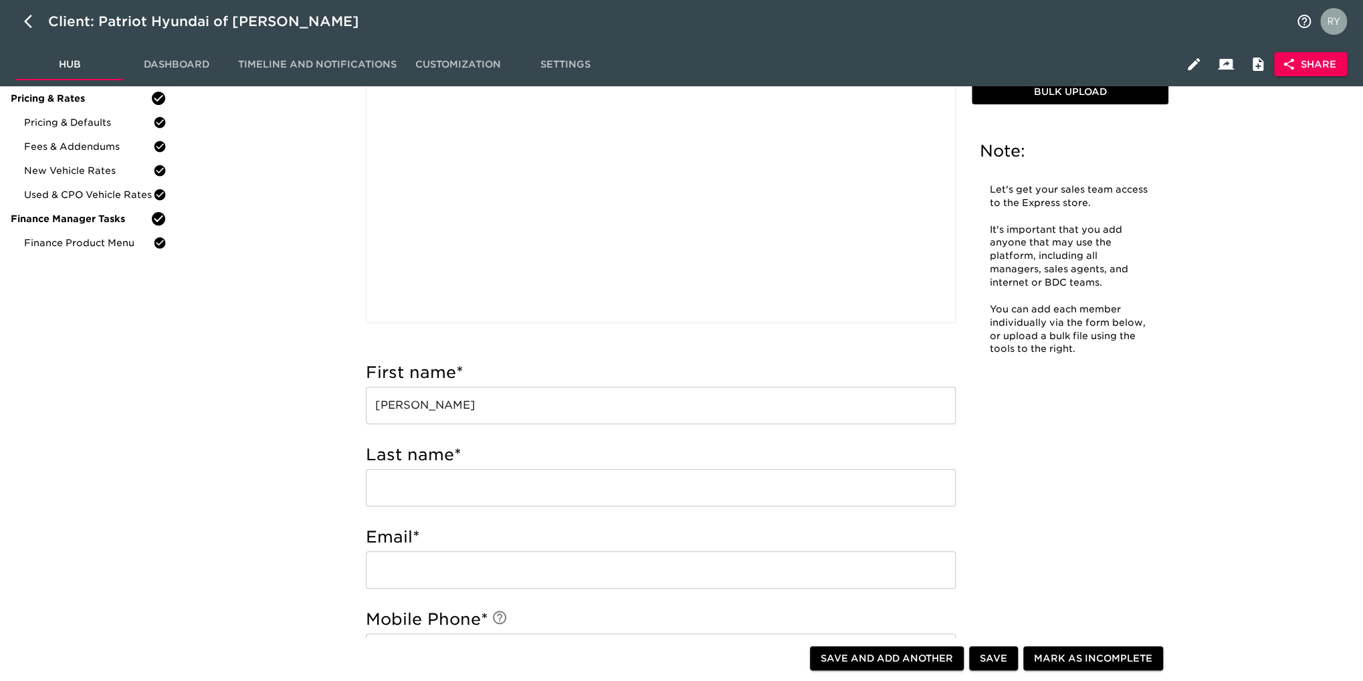
scroll to position [334, 0]
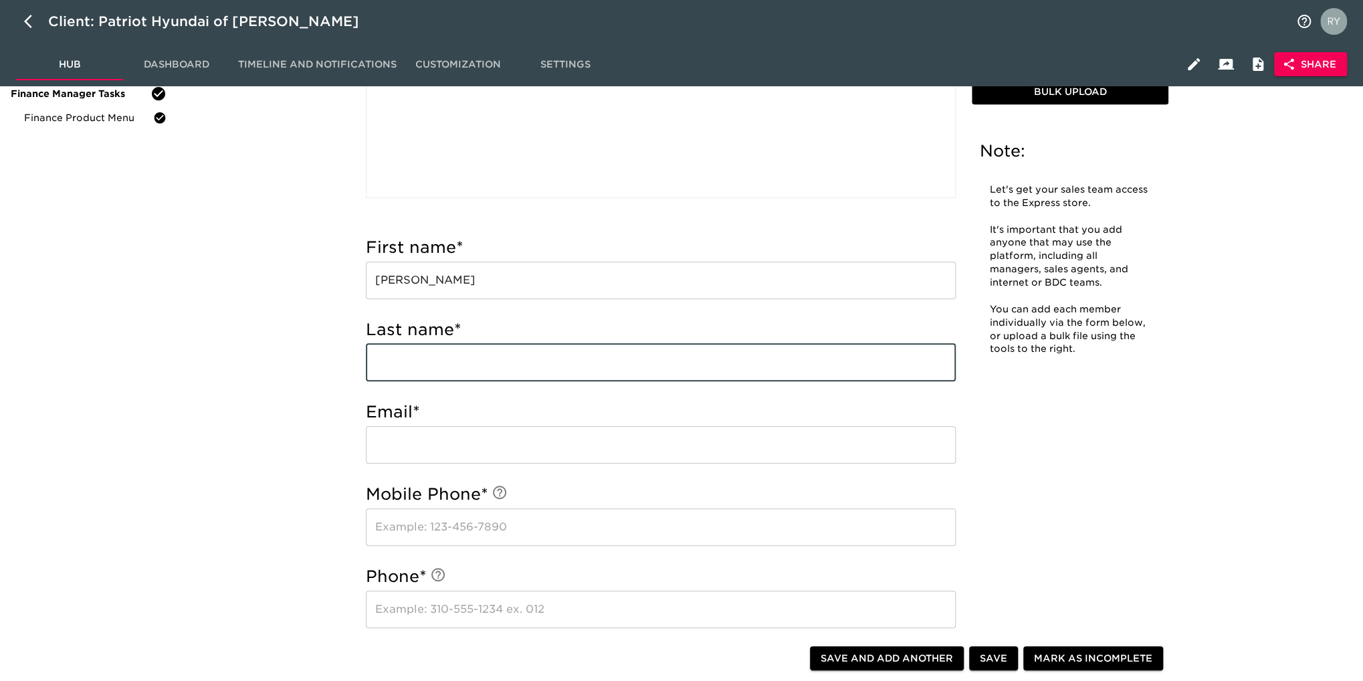
click at [430, 356] on input "text" at bounding box center [661, 362] width 590 height 37
type input "[PERSON_NAME]"
click at [420, 448] on input "email" at bounding box center [661, 444] width 590 height 37
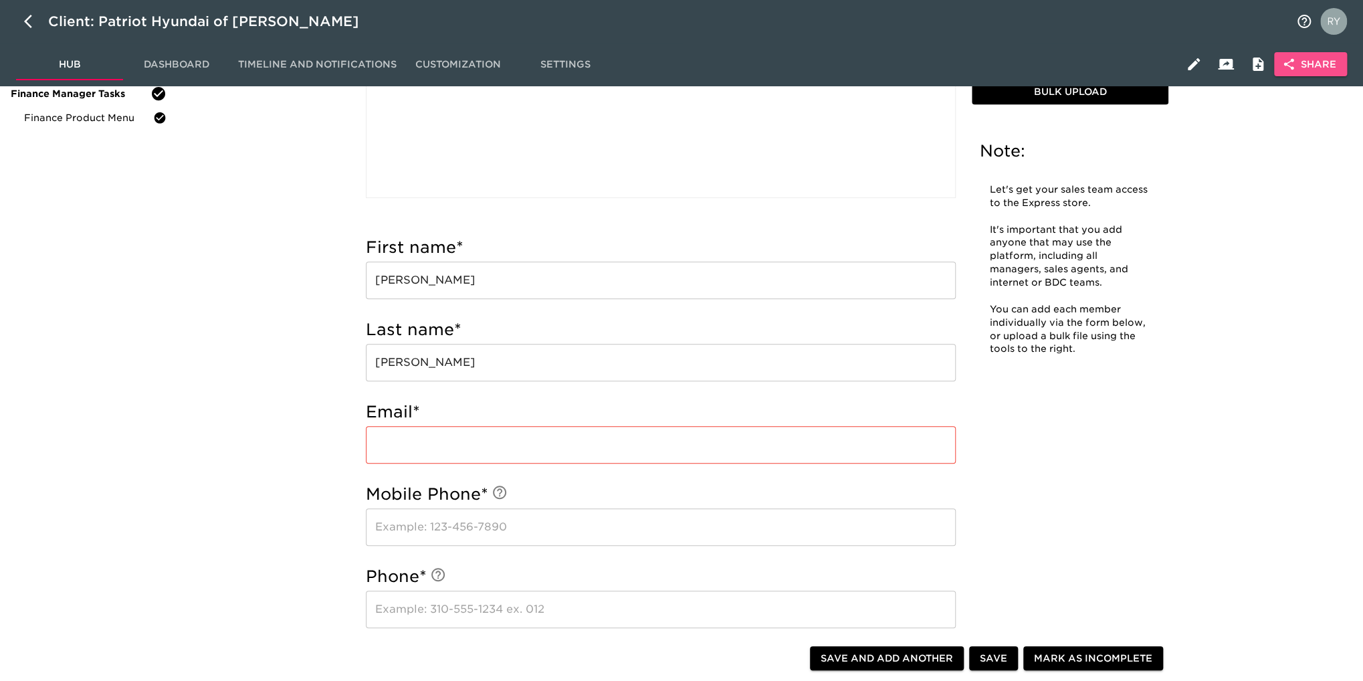
click at [1330, 62] on span "Share" at bounding box center [1311, 64] width 52 height 17
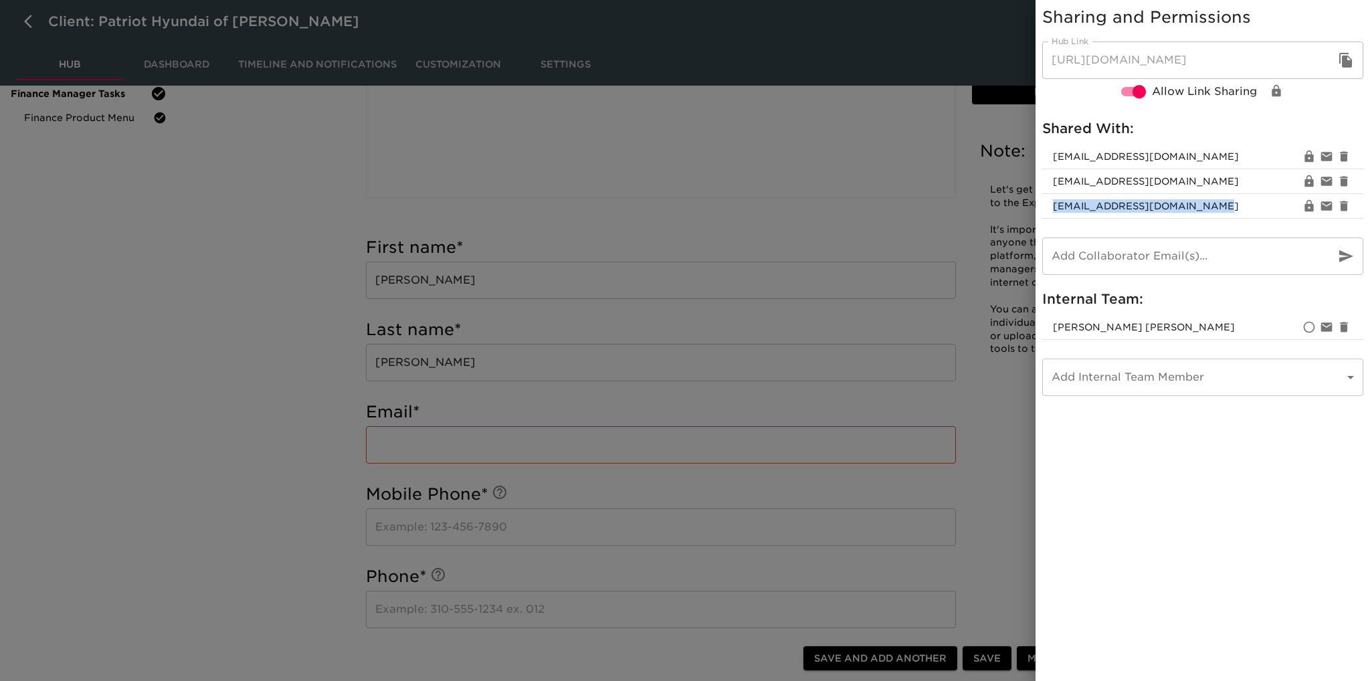
drag, startPoint x: 1215, startPoint y: 208, endPoint x: 1050, endPoint y: 212, distance: 165.3
click at [1050, 212] on li "‎[EMAIL_ADDRESS][DOMAIN_NAME]" at bounding box center [1202, 206] width 321 height 25
copy span "‎[EMAIL_ADDRESS][DOMAIN_NAME]"
click at [838, 191] on div at bounding box center [685, 340] width 1370 height 681
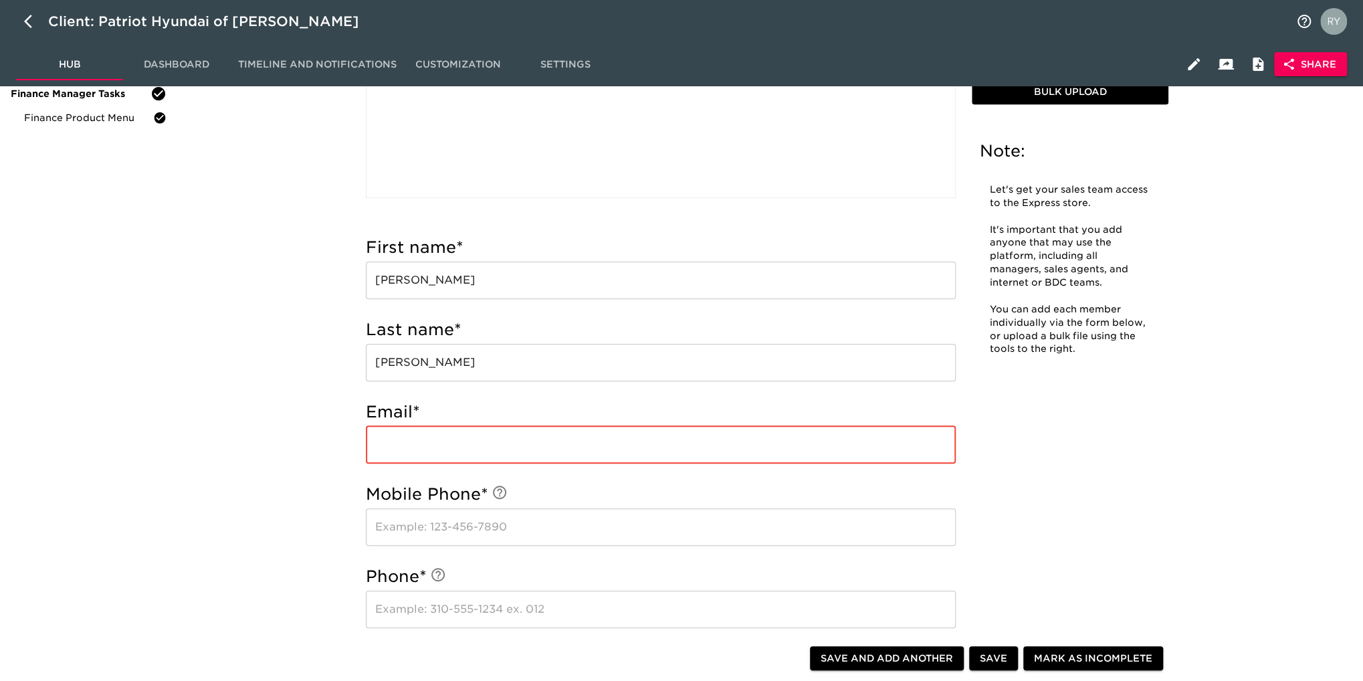
paste input "‎[EMAIL_ADDRESS][DOMAIN_NAME]"
type input "‎[EMAIL_ADDRESS][DOMAIN_NAME]"
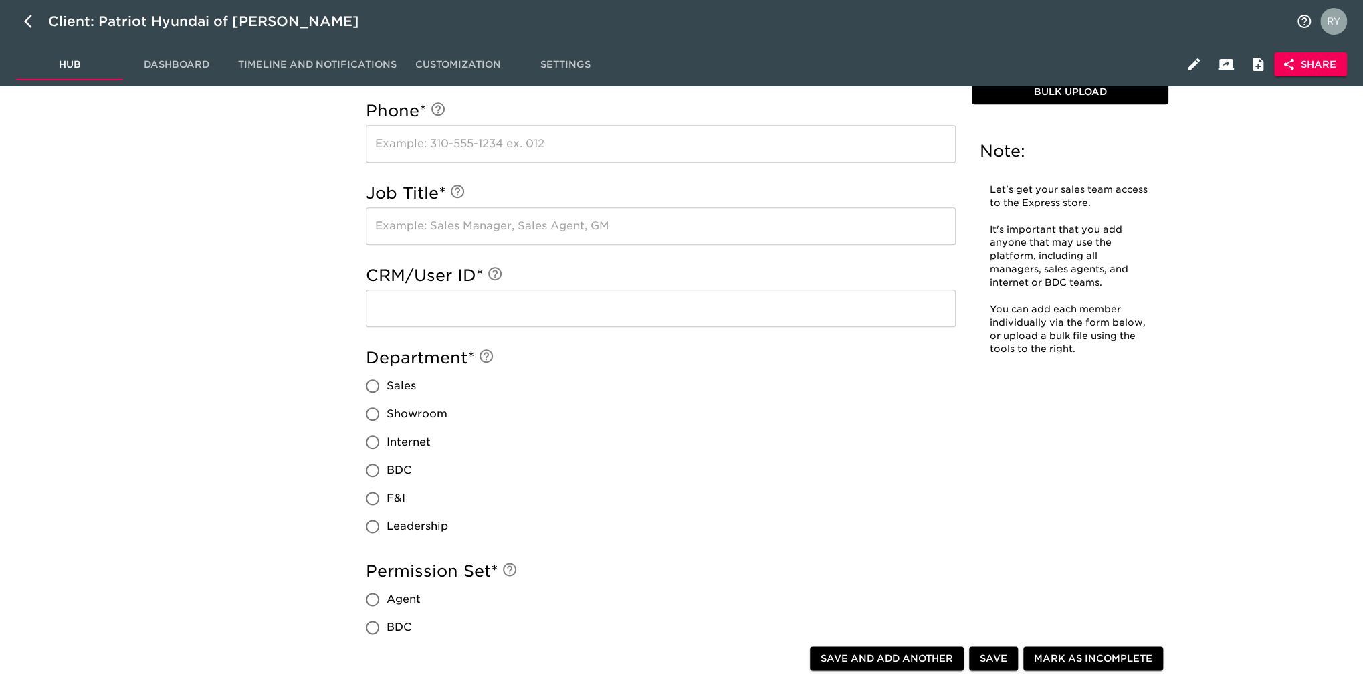
scroll to position [803, 0]
click at [375, 382] on input "Sales" at bounding box center [373, 383] width 28 height 28
radio input "true"
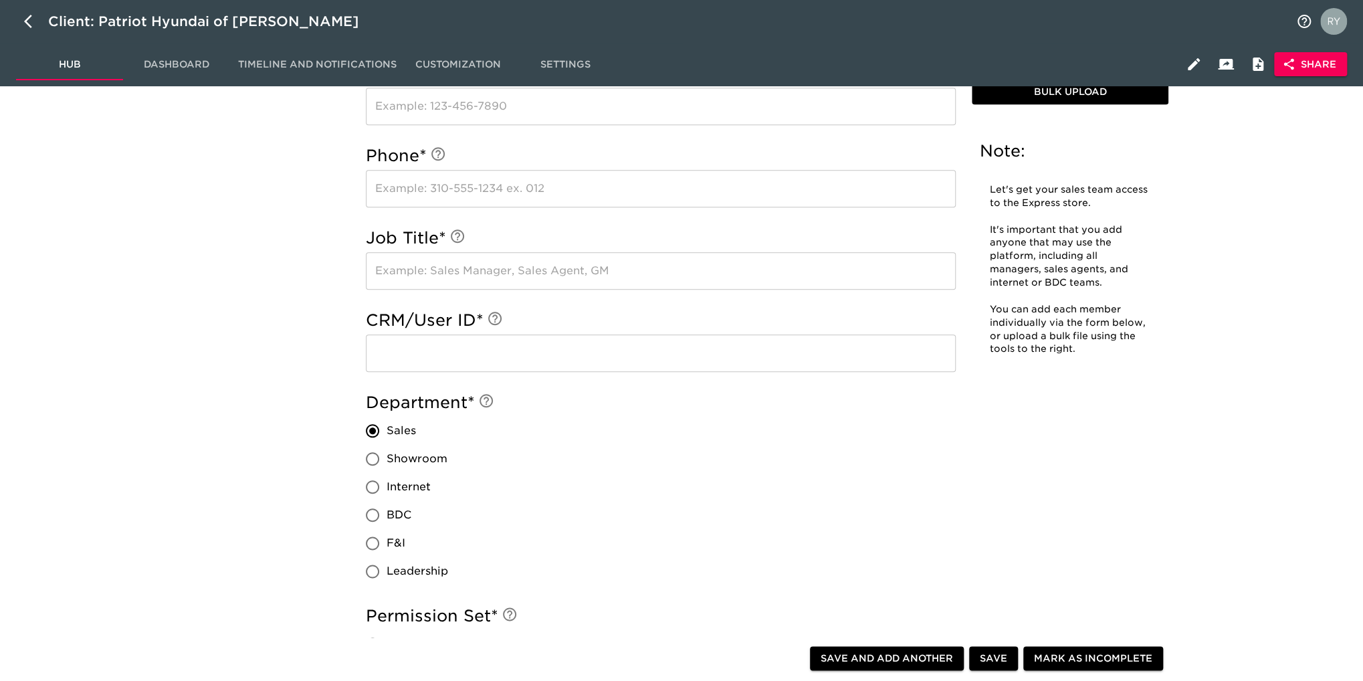
scroll to position [870, 0]
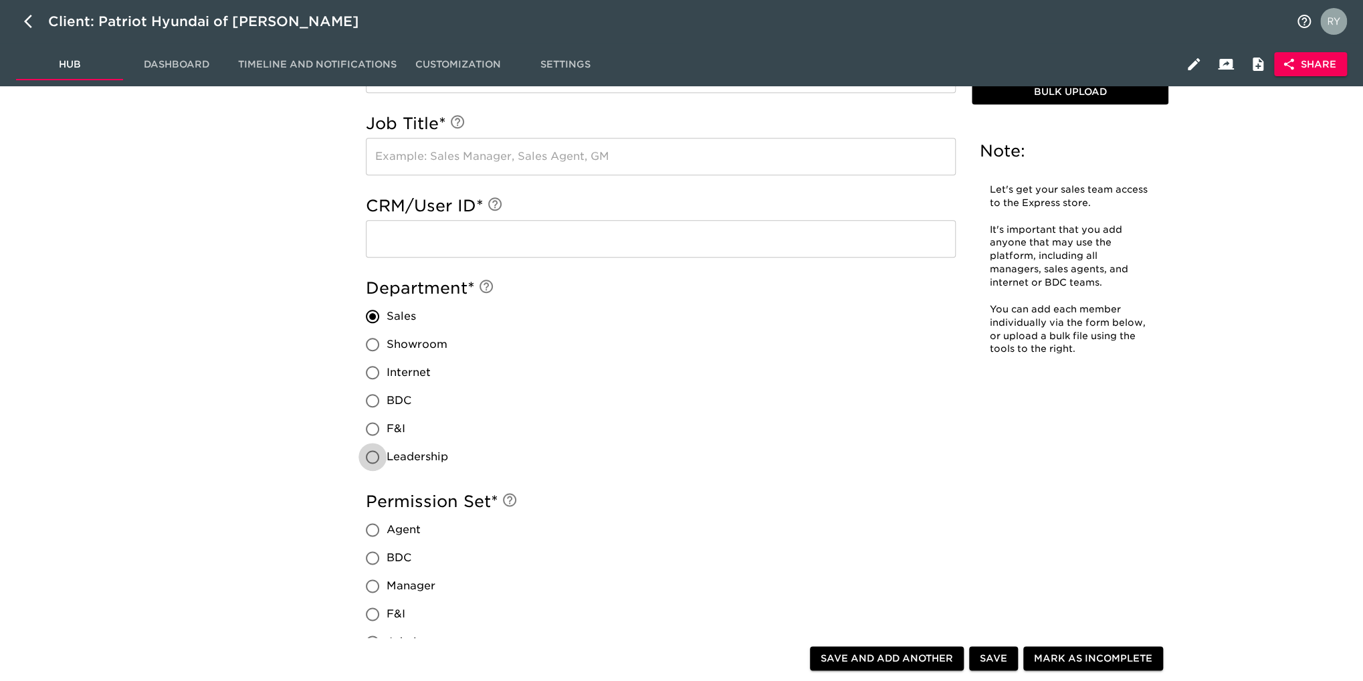
click at [373, 460] on input "Leadership" at bounding box center [373, 457] width 28 height 28
radio input "true"
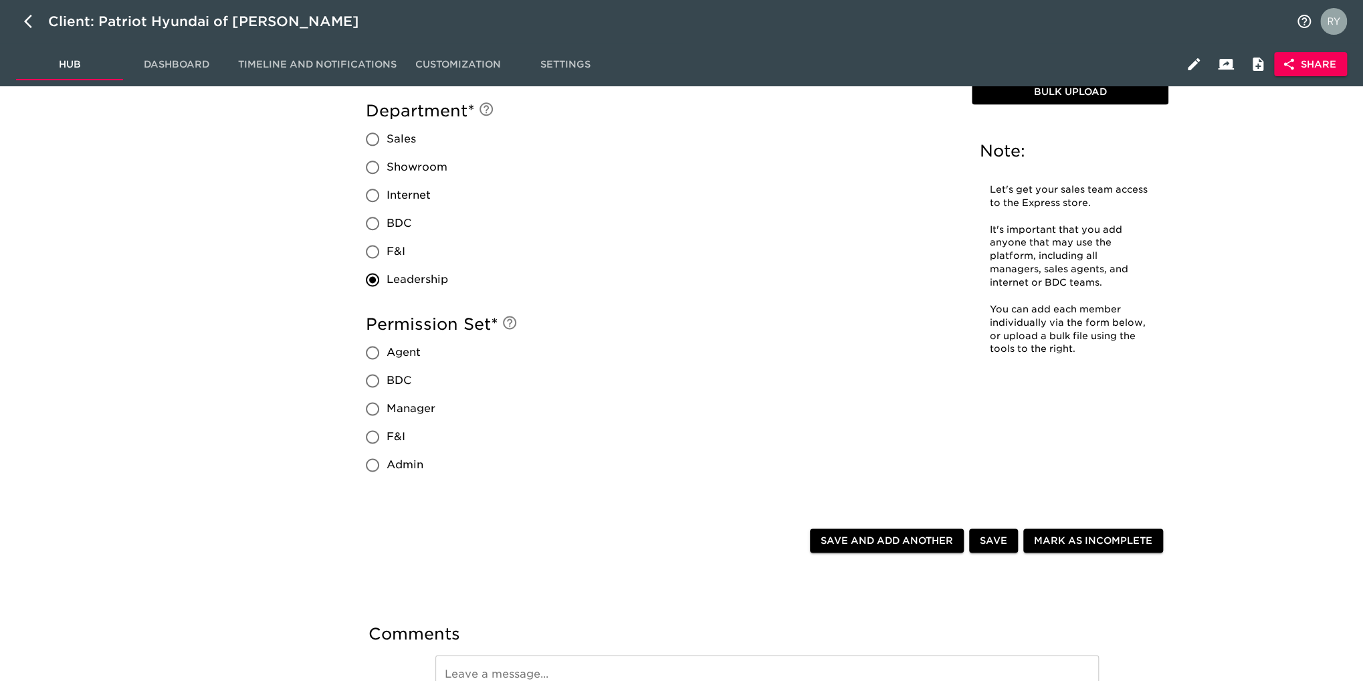
scroll to position [1137, 0]
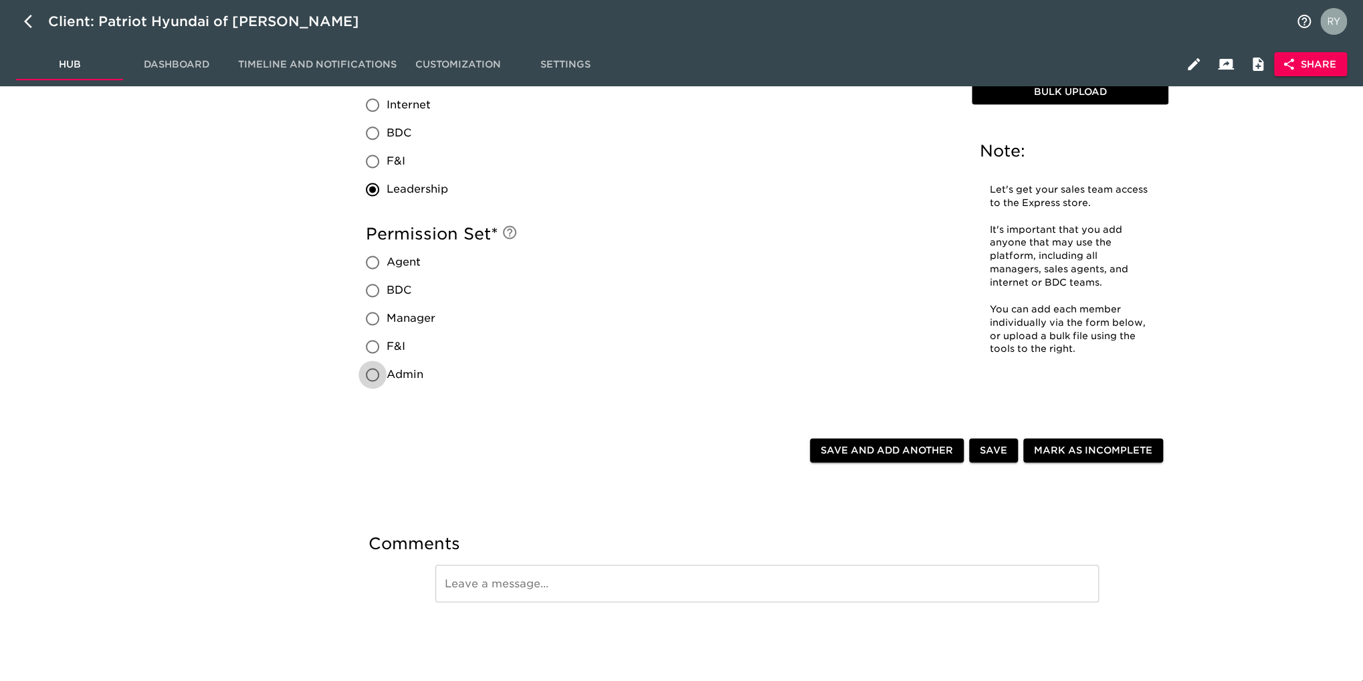
click at [375, 375] on input "Admin" at bounding box center [373, 375] width 28 height 28
radio input "true"
click at [904, 456] on span "Save and Add Another" at bounding box center [887, 450] width 132 height 17
radio input "false"
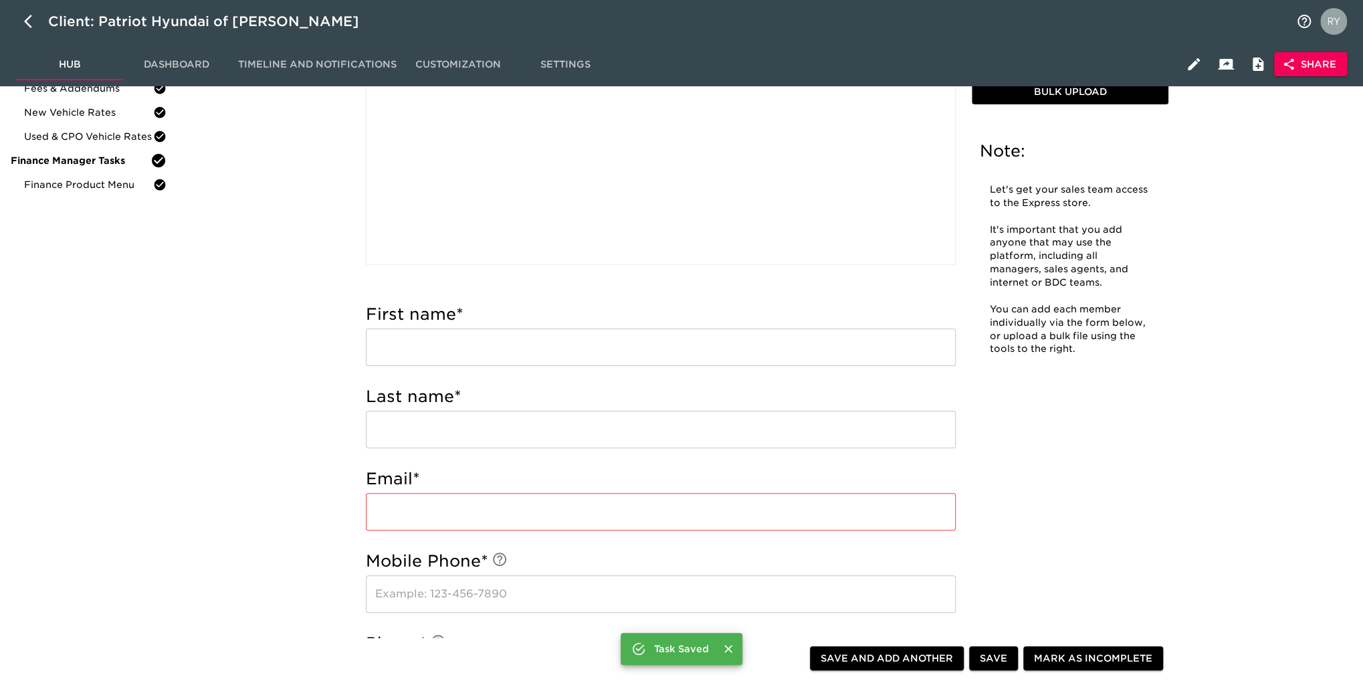
scroll to position [0, 0]
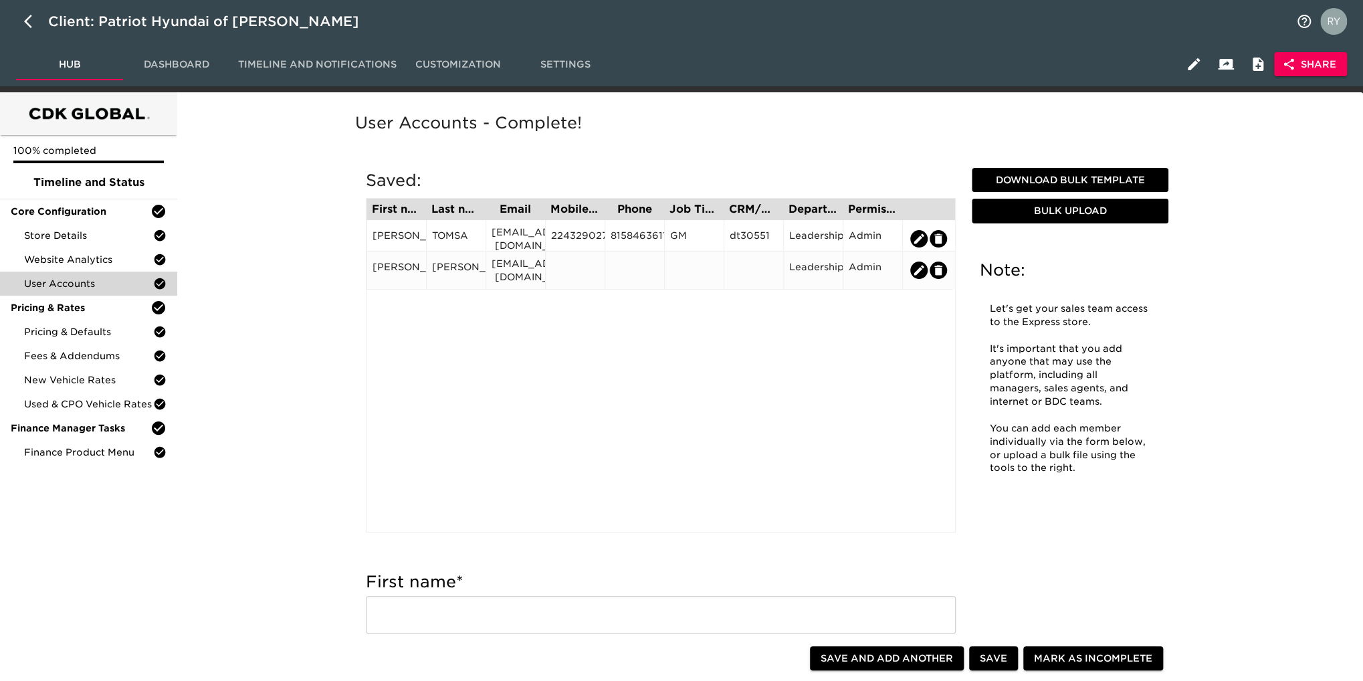
click at [693, 263] on div at bounding box center [694, 270] width 48 height 20
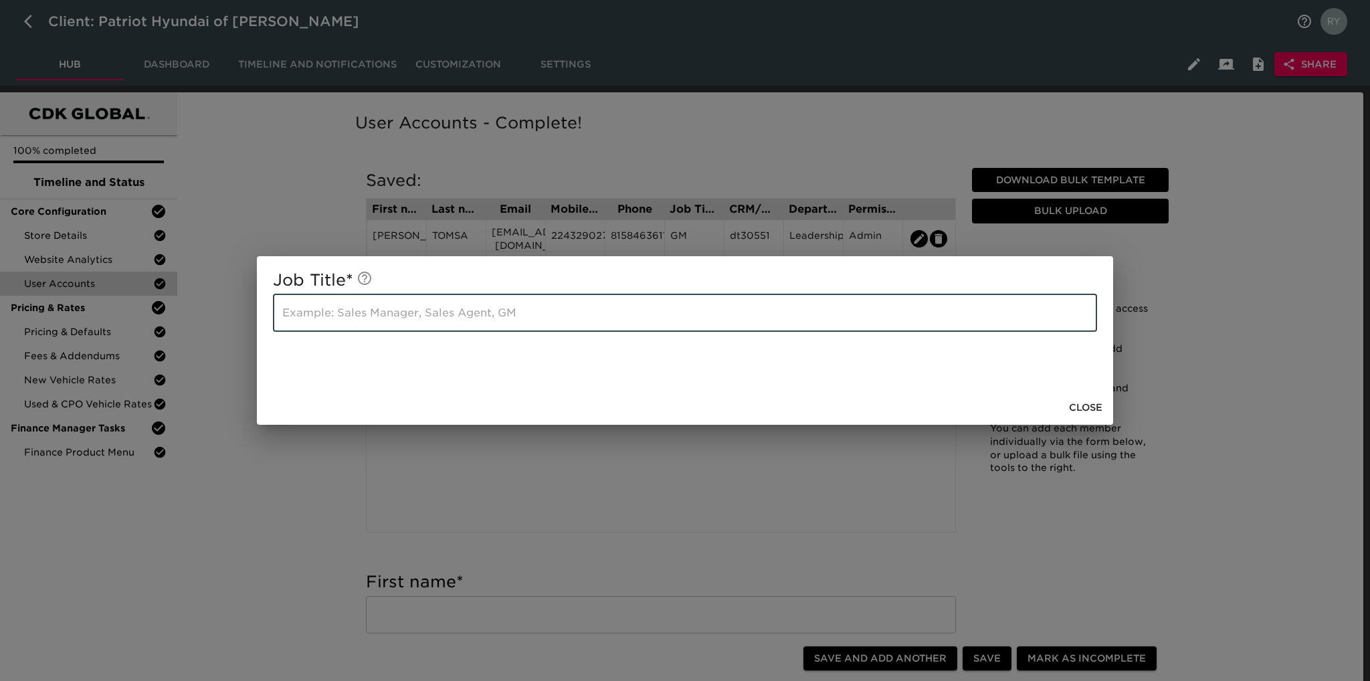
click at [420, 312] on input "text" at bounding box center [685, 312] width 824 height 37
type input "GM"
click at [1094, 407] on span "Close" at bounding box center [1085, 407] width 33 height 17
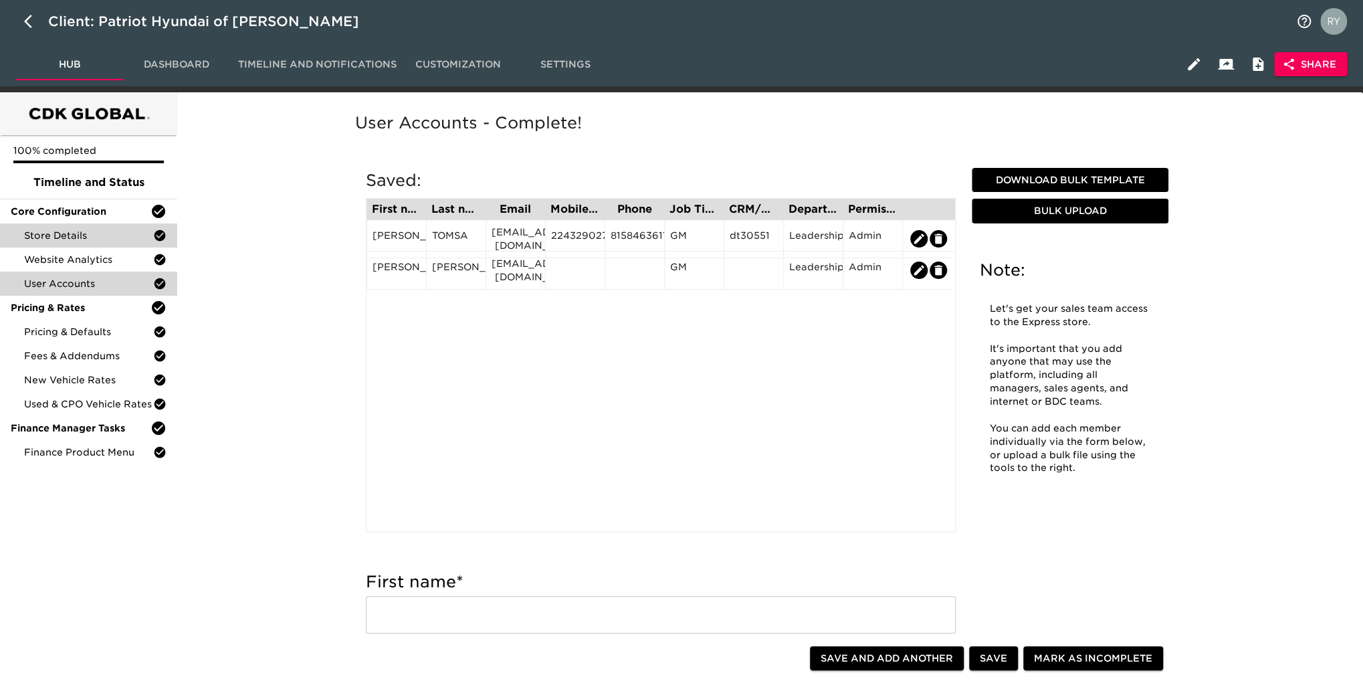
click at [75, 233] on span "Store Details" at bounding box center [88, 235] width 129 height 13
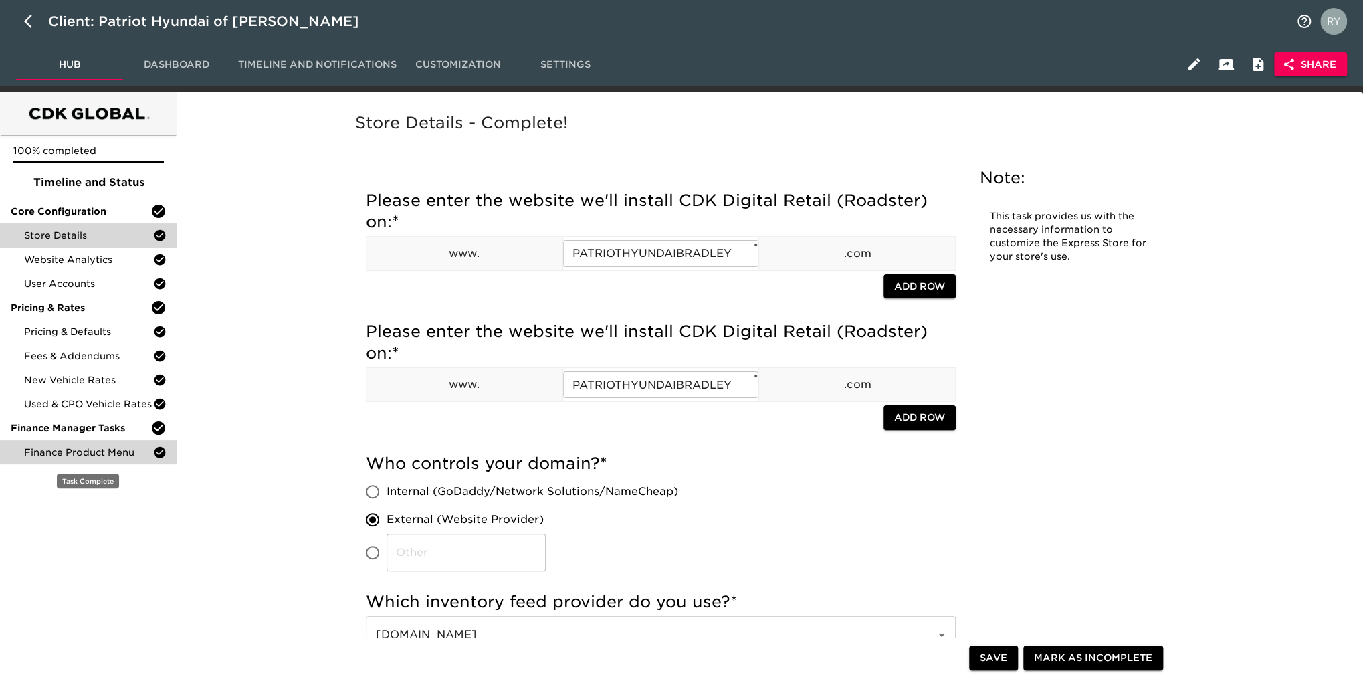
click at [97, 455] on span "Finance Product Menu" at bounding box center [88, 452] width 129 height 13
